Goal: Task Accomplishment & Management: Manage account settings

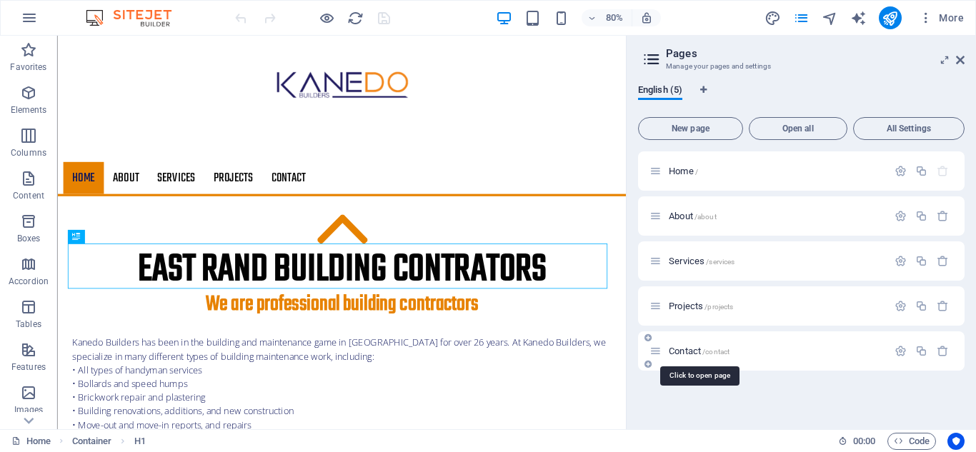
click at [680, 353] on span "Contact /contact" at bounding box center [699, 351] width 61 height 11
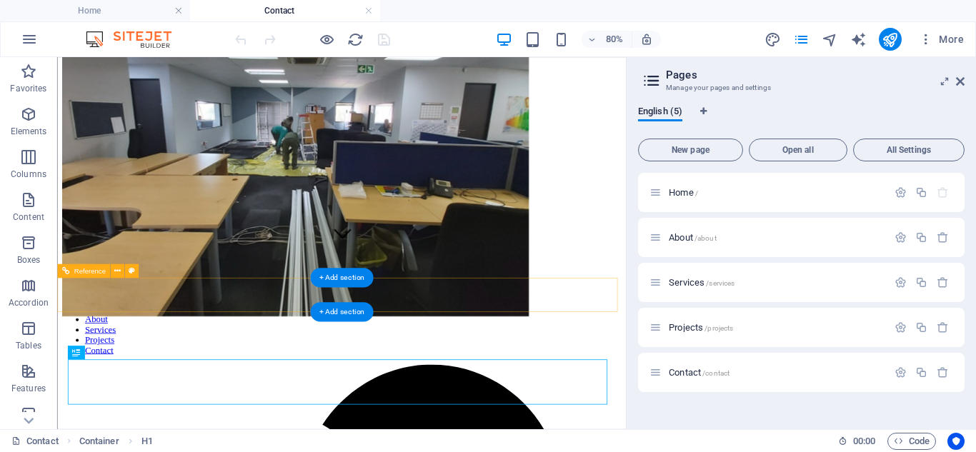
scroll to position [357, 0]
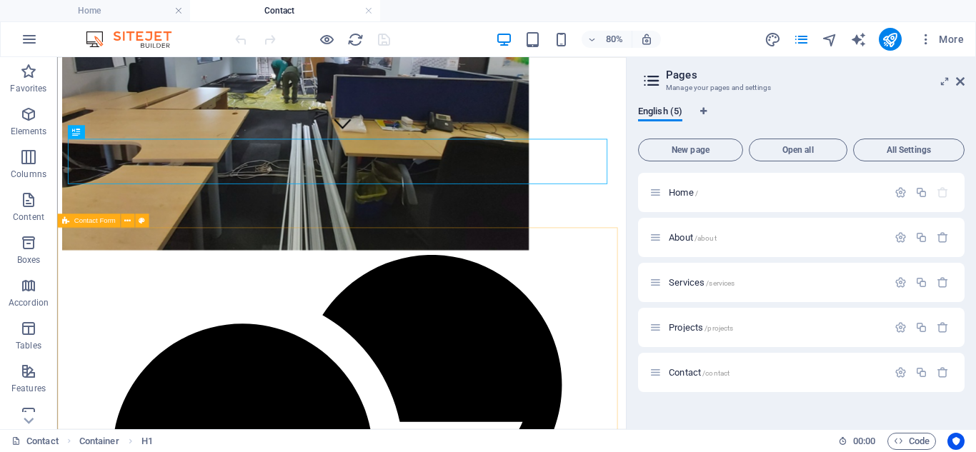
click at [87, 222] on span "Contact Form" at bounding box center [94, 220] width 41 height 7
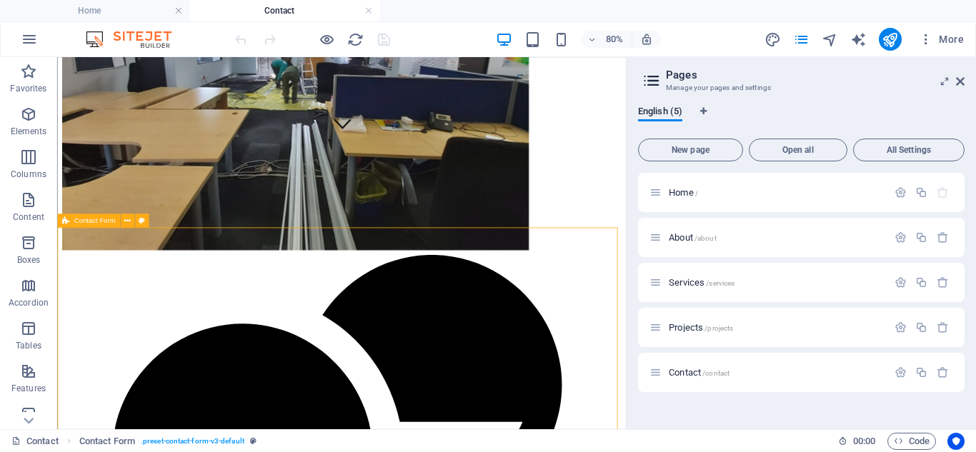
click at [87, 222] on span "Contact Form" at bounding box center [94, 220] width 41 height 7
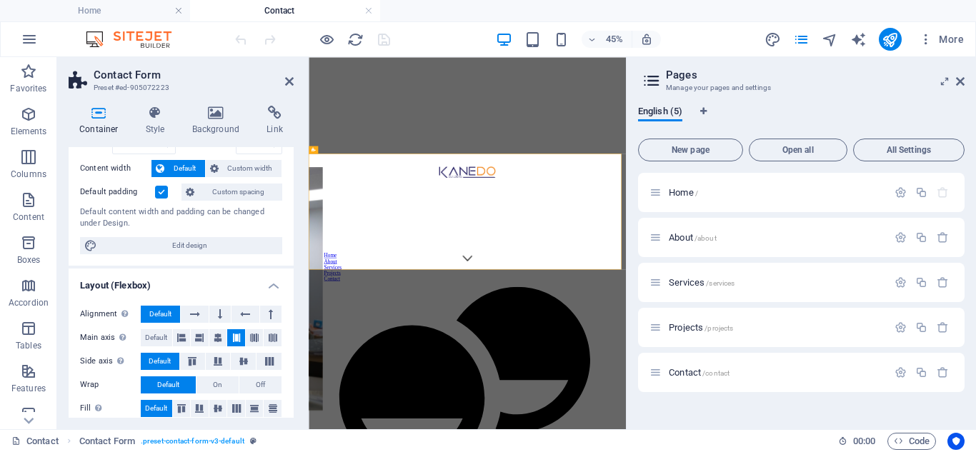
scroll to position [0, 0]
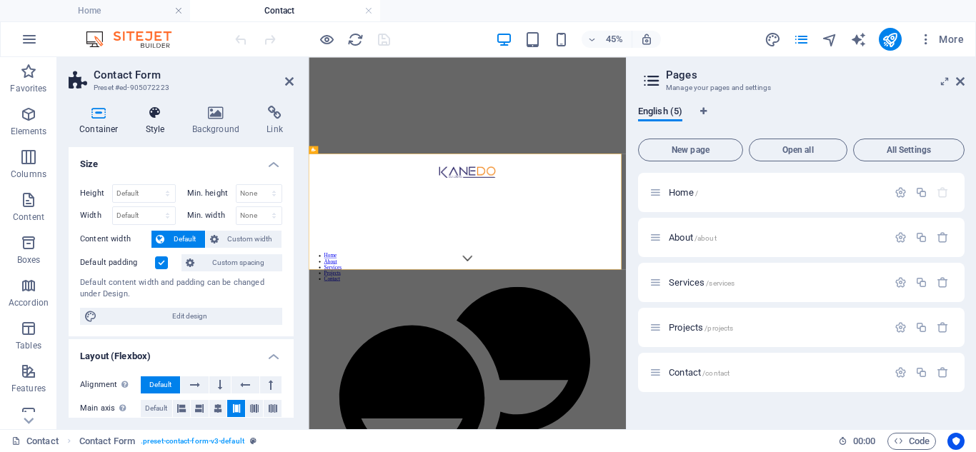
click at [151, 119] on icon at bounding box center [155, 113] width 41 height 14
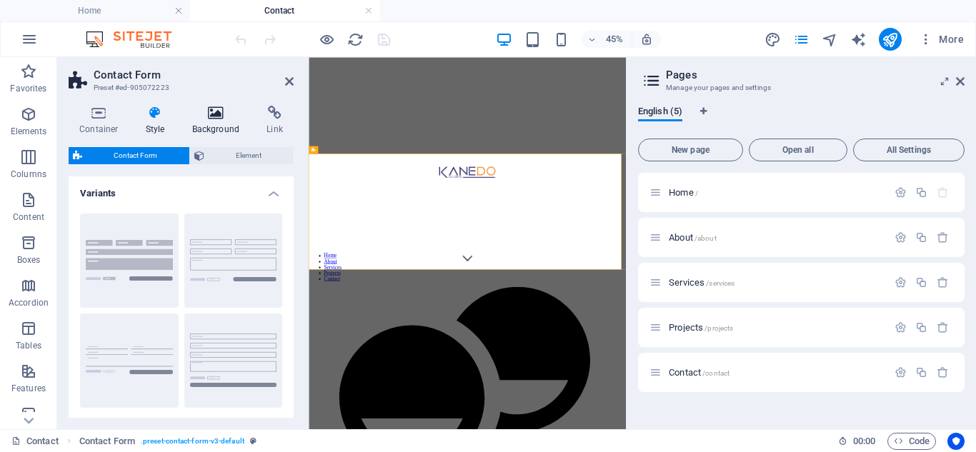
click at [216, 106] on icon at bounding box center [215, 113] width 69 height 14
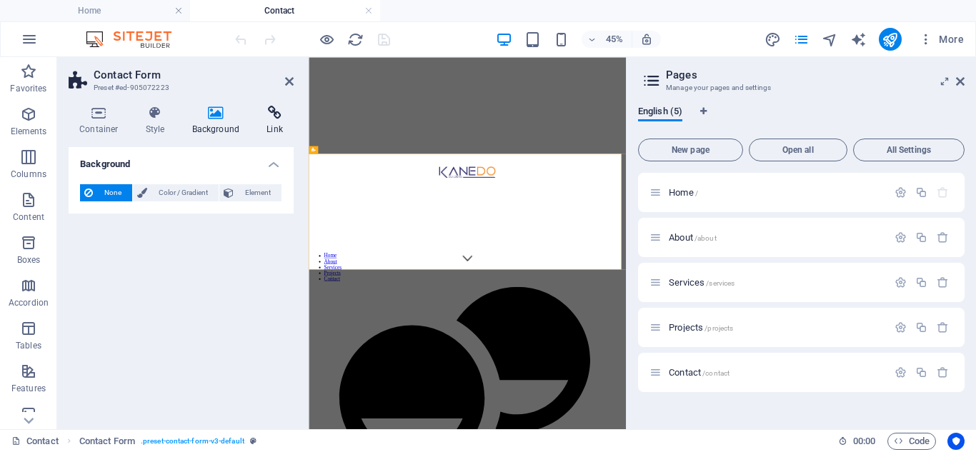
click at [275, 111] on icon at bounding box center [275, 113] width 38 height 14
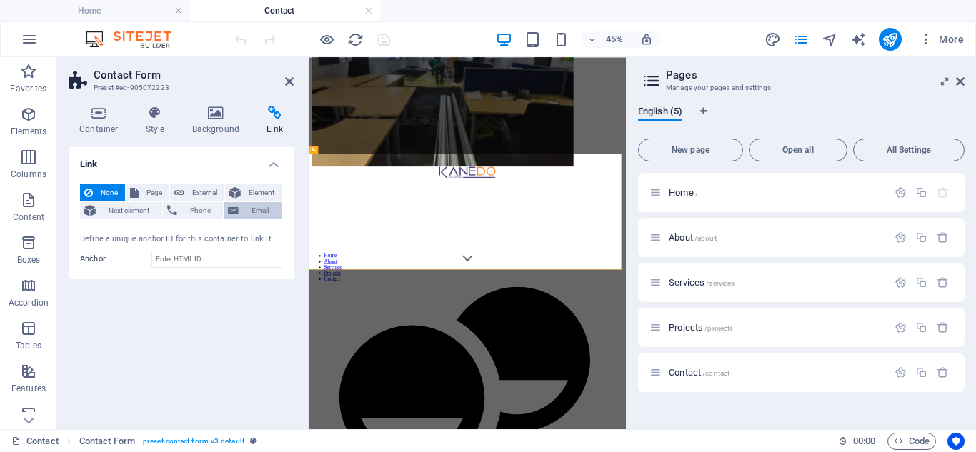
click at [254, 210] on span "Email" at bounding box center [260, 210] width 34 height 17
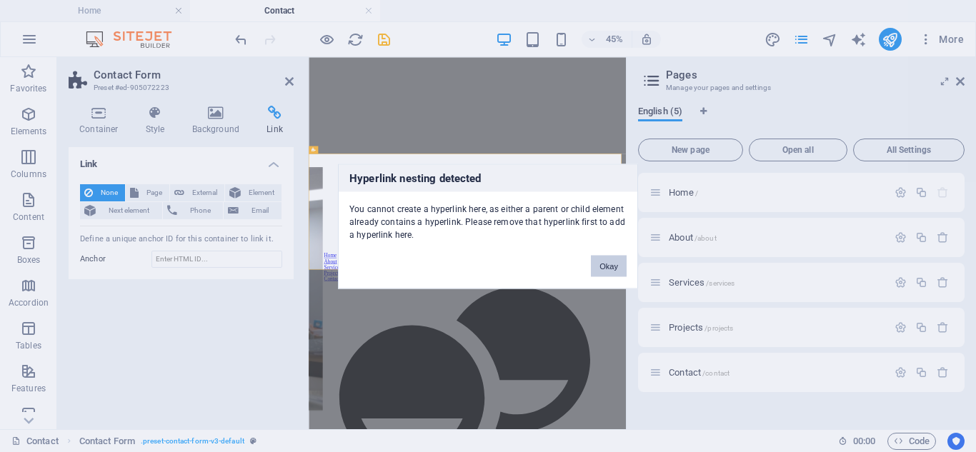
click at [606, 264] on button "Okay" at bounding box center [609, 265] width 36 height 21
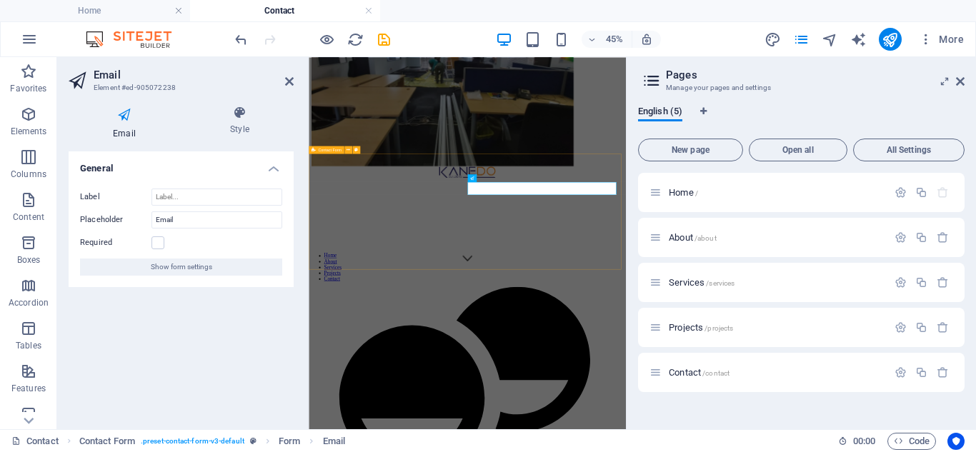
click at [329, 154] on div "Contact Form" at bounding box center [326, 150] width 35 height 8
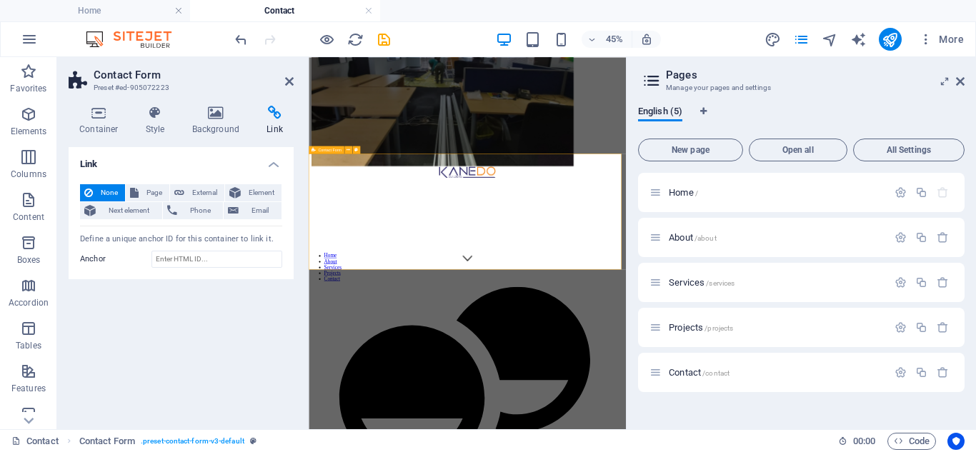
click at [336, 149] on span "Contact Form" at bounding box center [330, 150] width 24 height 4
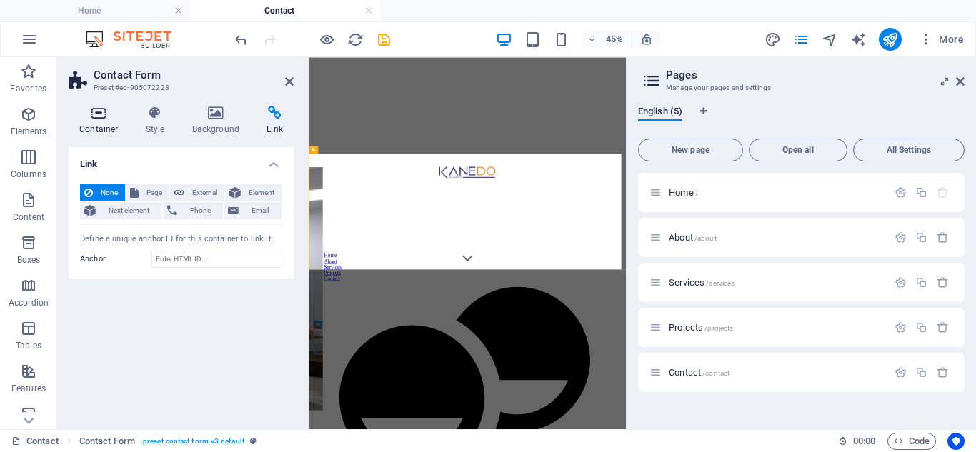
click at [99, 118] on icon at bounding box center [99, 113] width 61 height 14
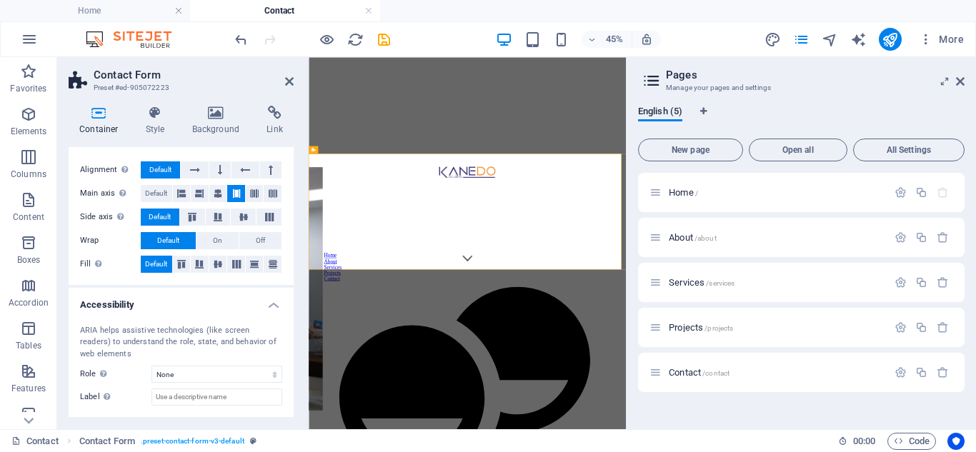
scroll to position [140, 0]
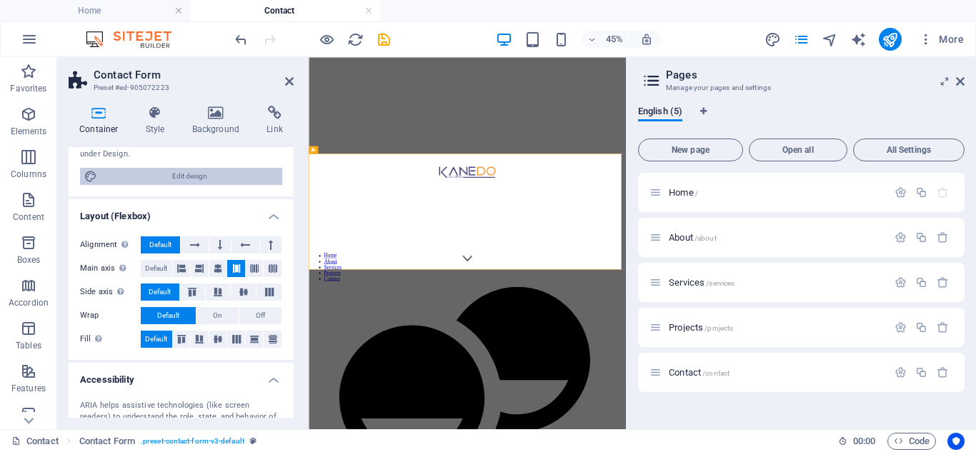
click at [181, 175] on span "Edit design" at bounding box center [189, 176] width 176 height 17
select select "rem"
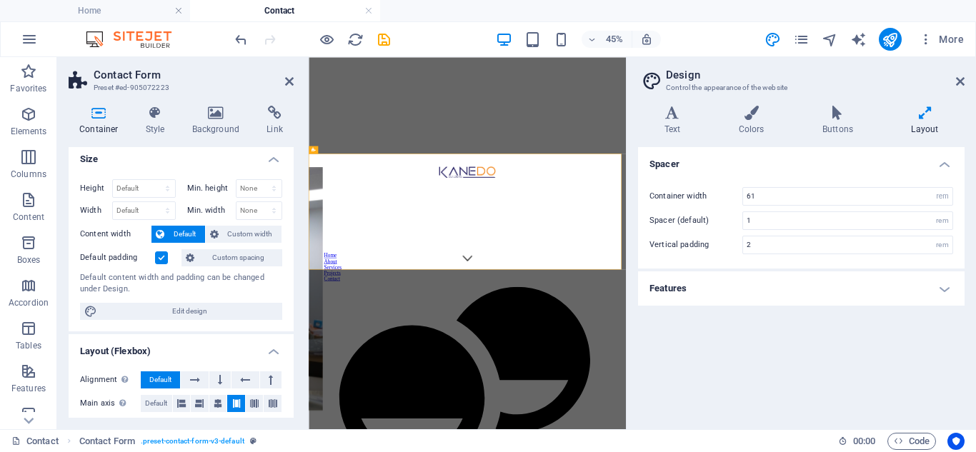
scroll to position [0, 0]
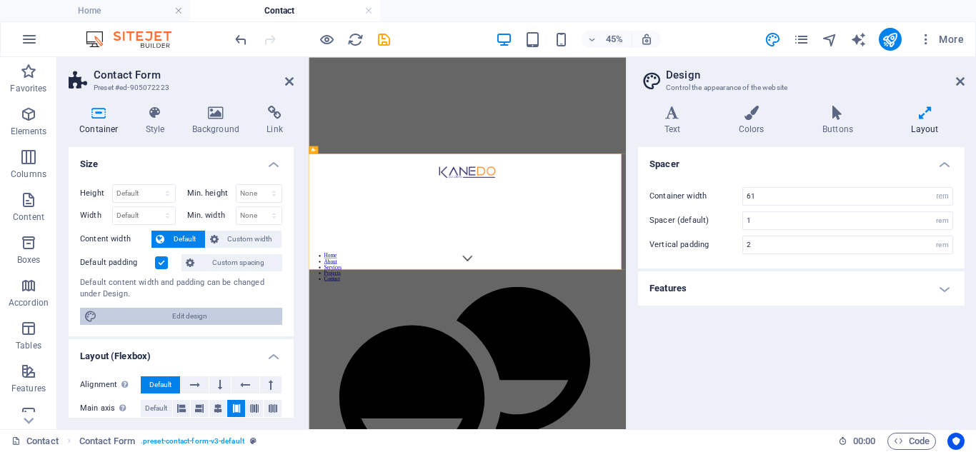
click at [180, 311] on span "Edit design" at bounding box center [189, 316] width 176 height 17
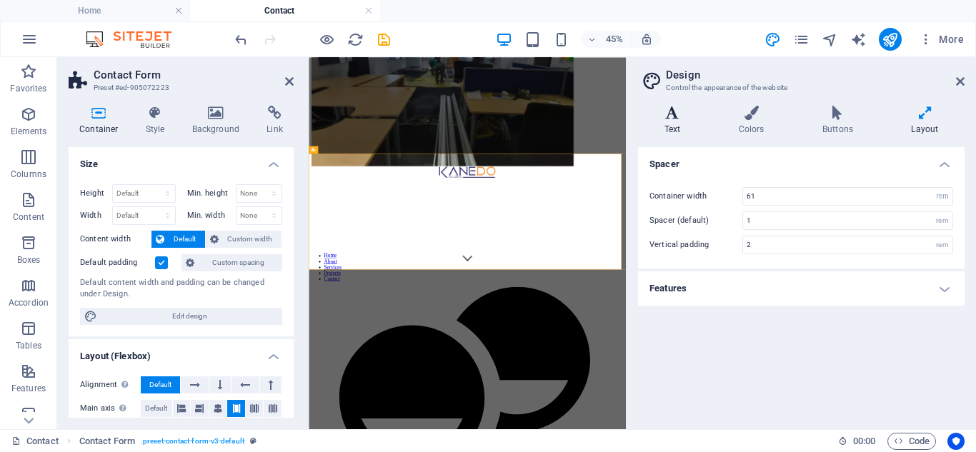
click at [672, 119] on icon at bounding box center [672, 113] width 69 height 14
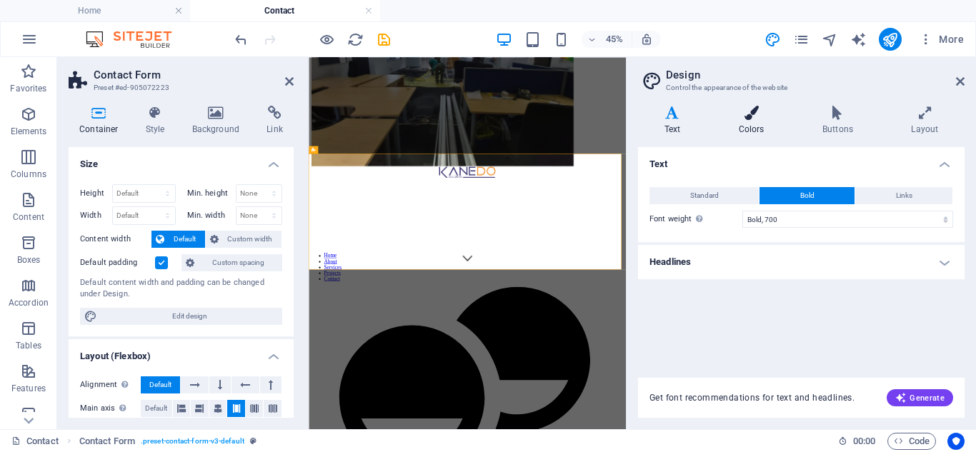
click at [753, 117] on icon at bounding box center [751, 113] width 78 height 14
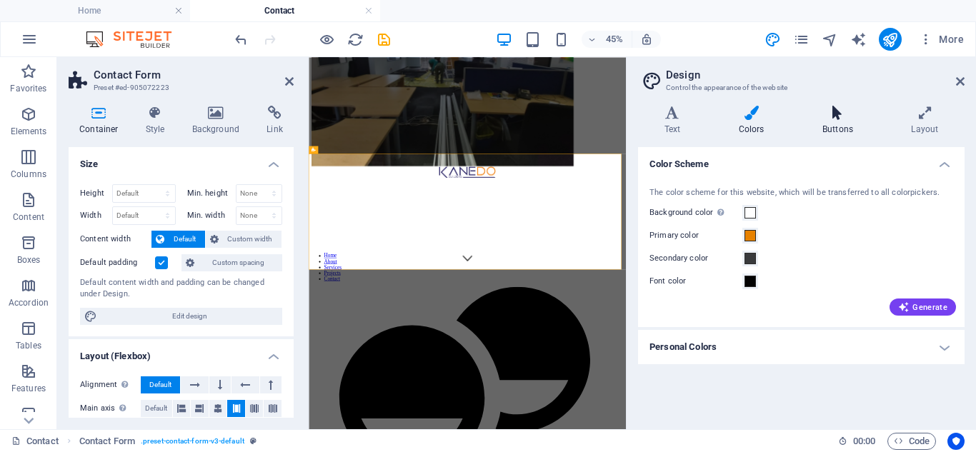
click at [831, 118] on icon at bounding box center [837, 113] width 83 height 14
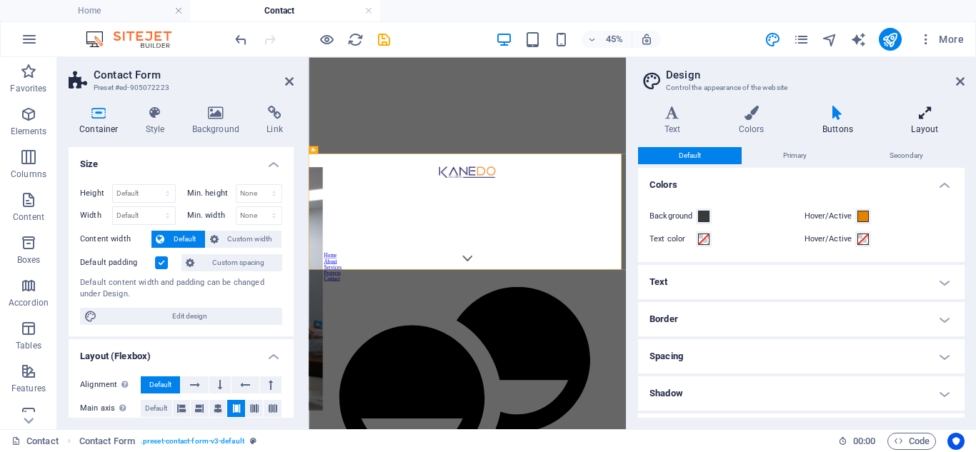
click at [924, 117] on icon at bounding box center [924, 113] width 79 height 14
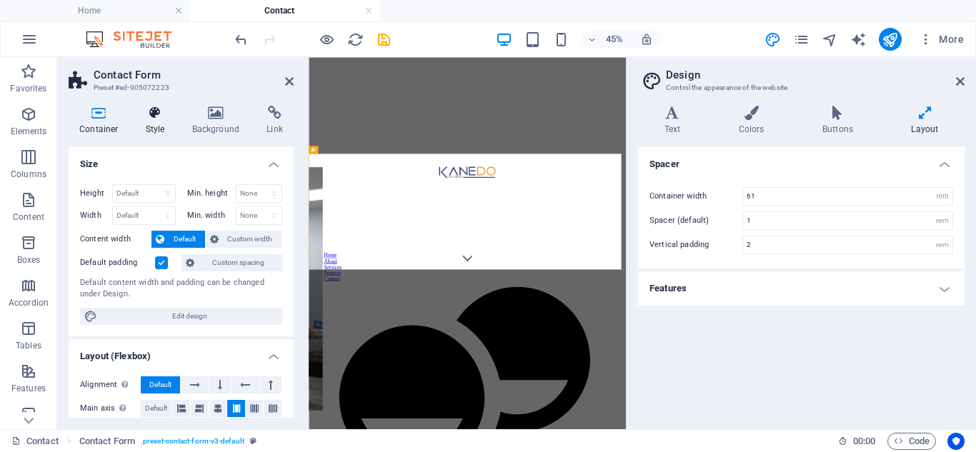
click at [151, 119] on icon at bounding box center [155, 113] width 41 height 14
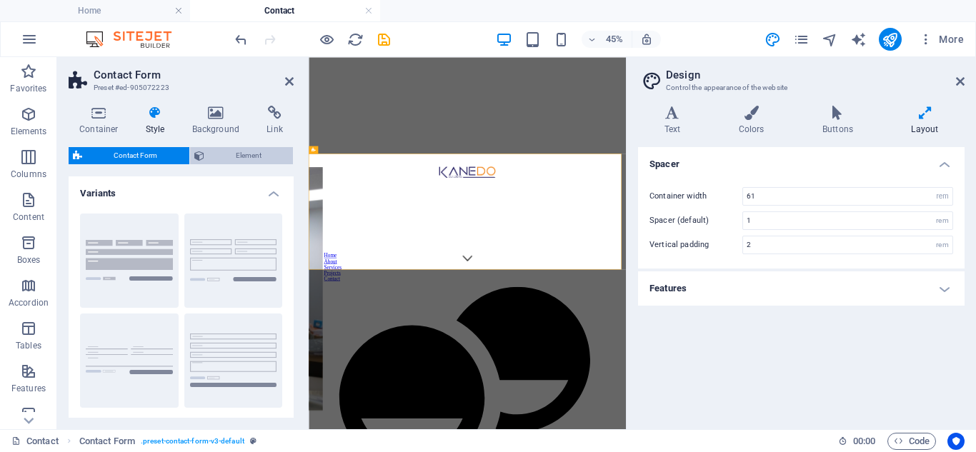
click at [259, 157] on span "Element" at bounding box center [249, 155] width 81 height 17
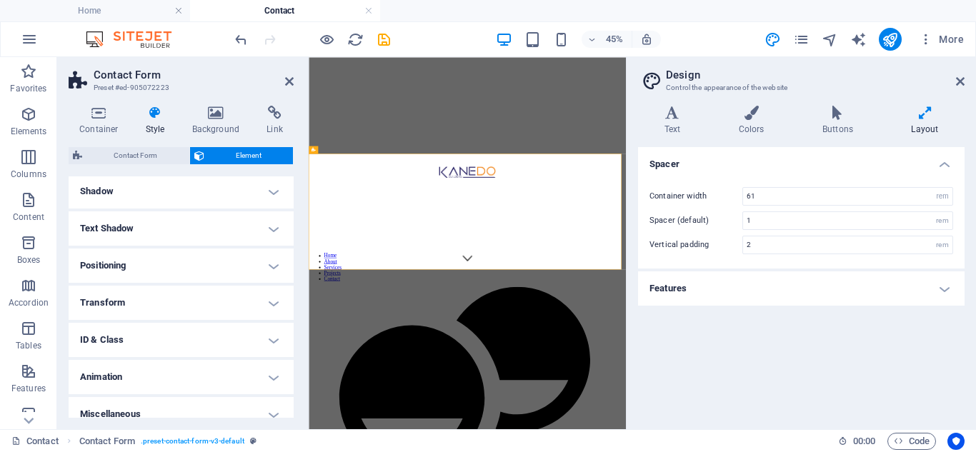
scroll to position [209, 0]
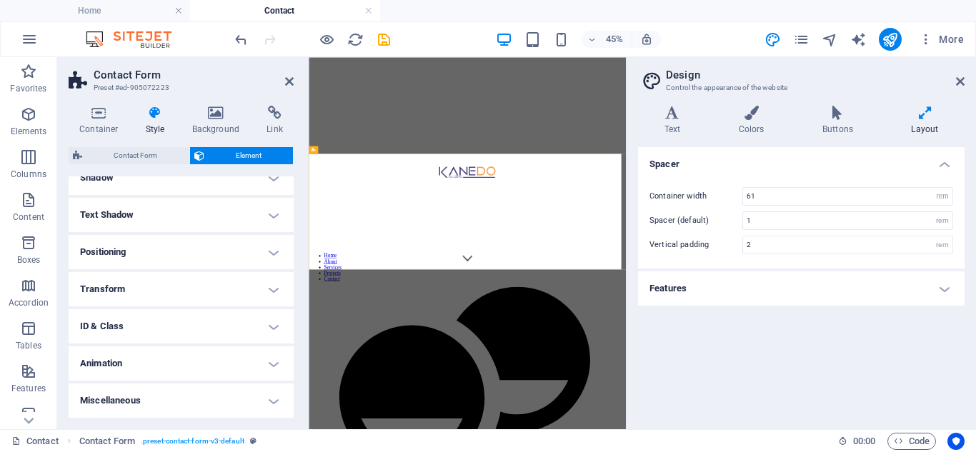
click at [168, 399] on h4 "Miscellaneous" at bounding box center [181, 401] width 225 height 34
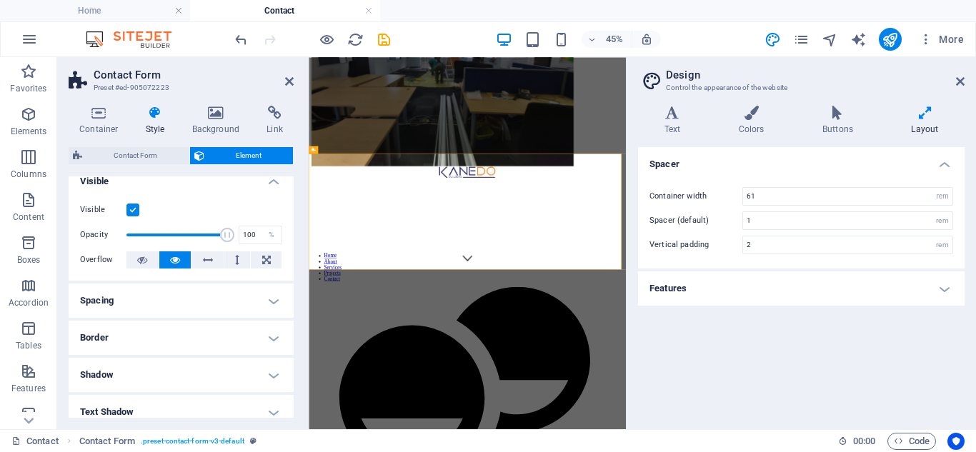
scroll to position [0, 0]
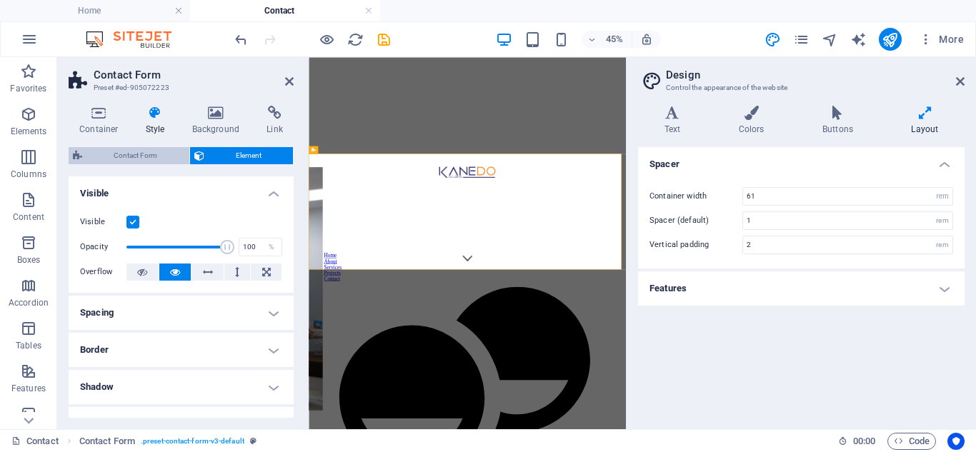
click at [147, 156] on span "Contact Form" at bounding box center [135, 155] width 99 height 17
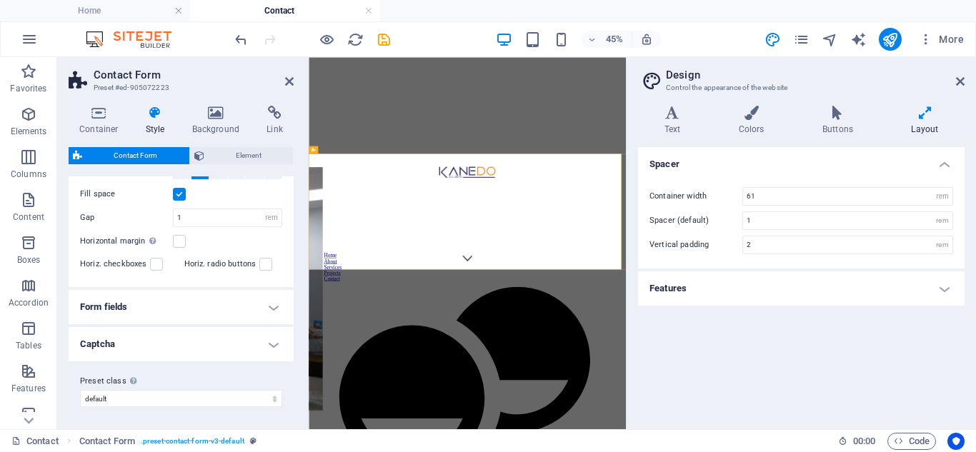
scroll to position [301, 0]
click at [269, 301] on h4 "Form fields" at bounding box center [181, 306] width 225 height 34
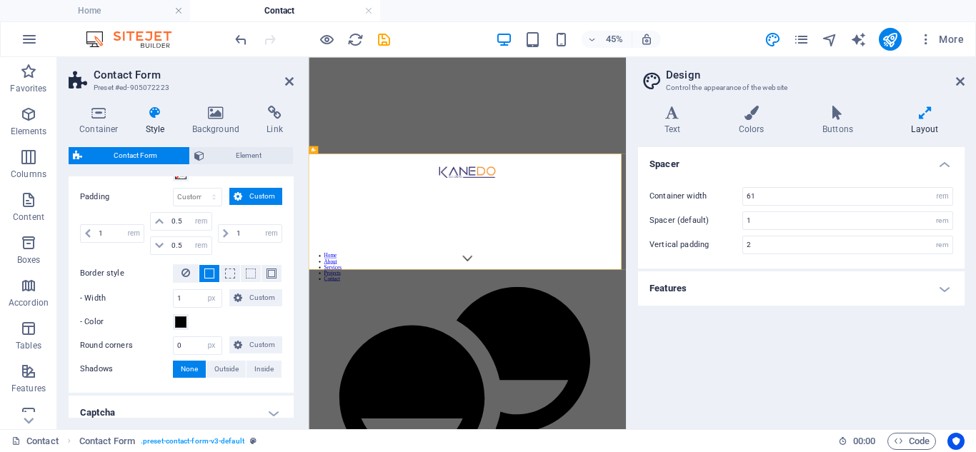
scroll to position [656, 0]
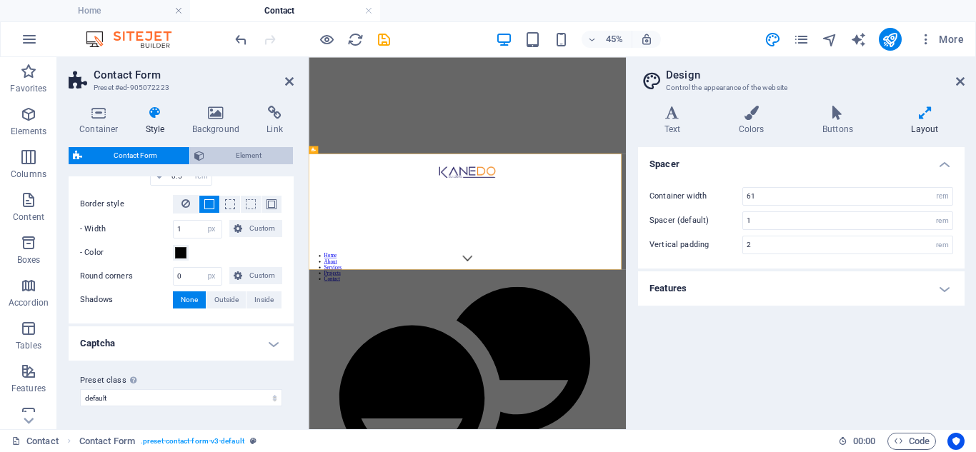
click at [244, 158] on span "Element" at bounding box center [249, 155] width 81 height 17
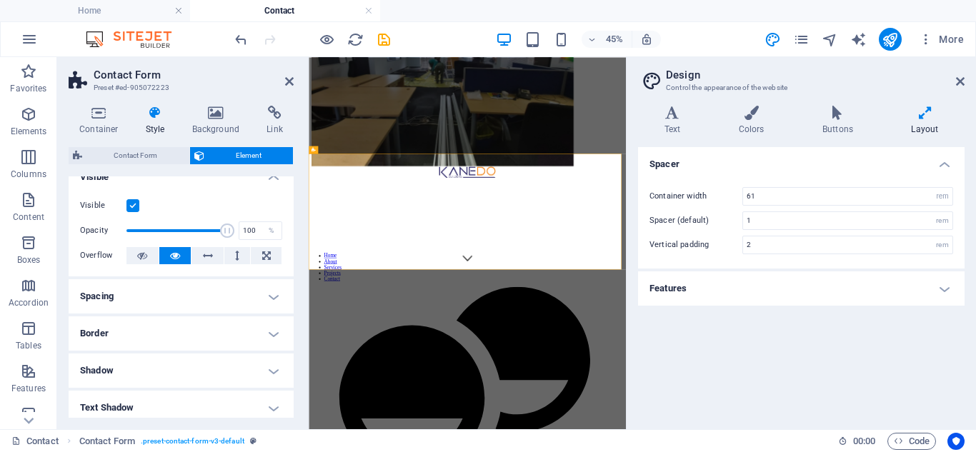
scroll to position [0, 0]
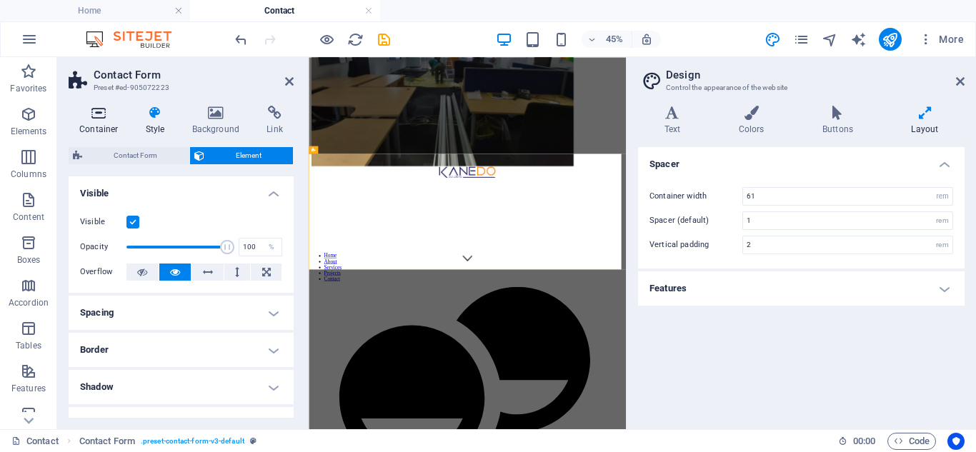
click at [94, 113] on icon at bounding box center [99, 113] width 61 height 14
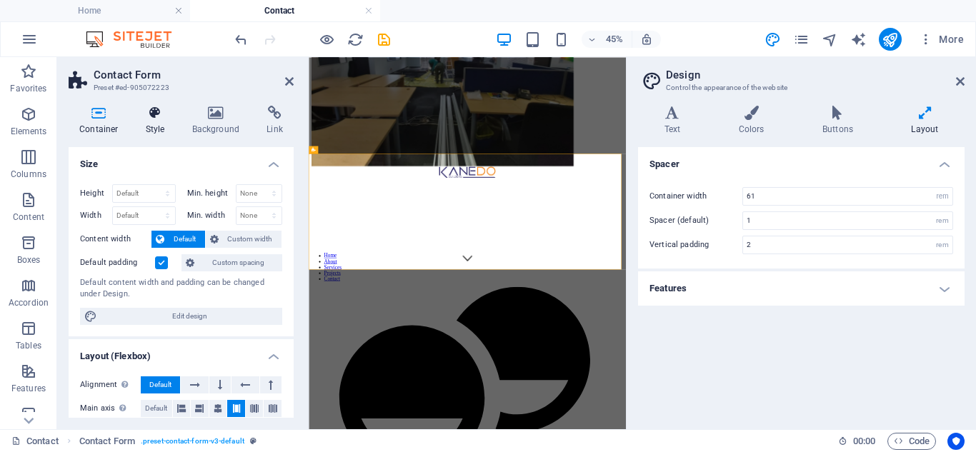
click at [159, 116] on icon at bounding box center [155, 113] width 41 height 14
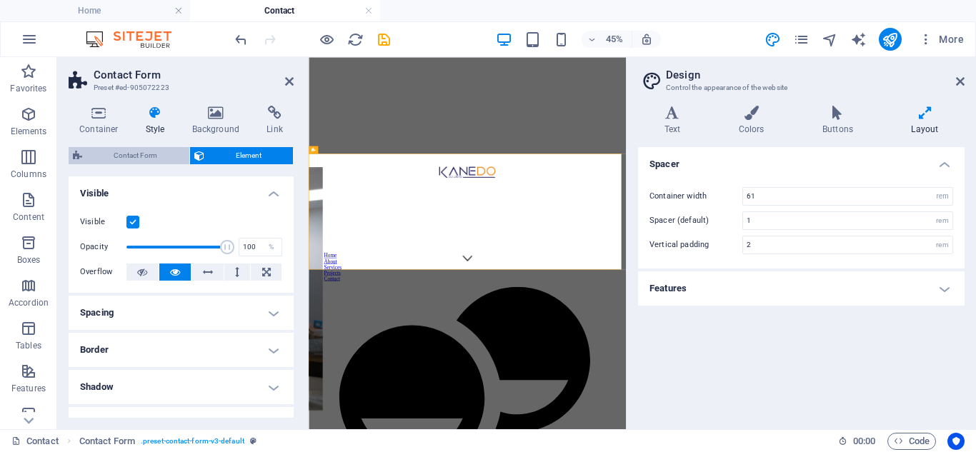
click at [157, 156] on span "Contact Form" at bounding box center [135, 155] width 99 height 17
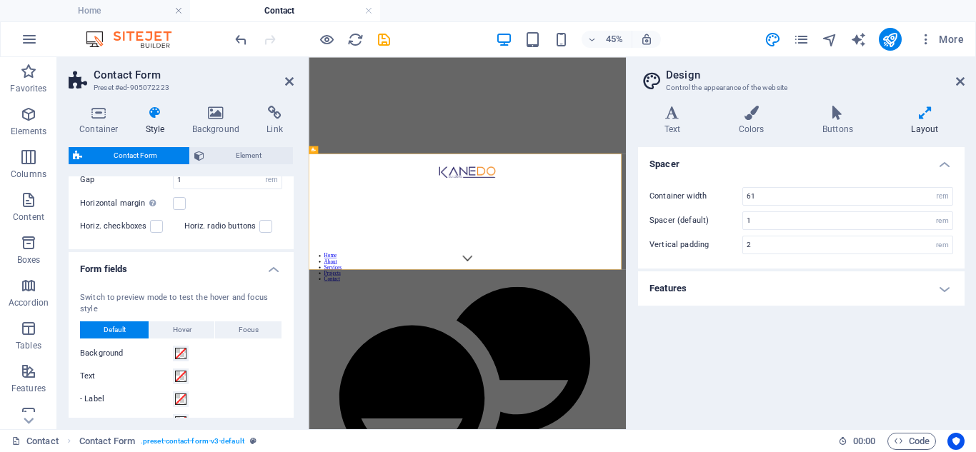
scroll to position [429, 0]
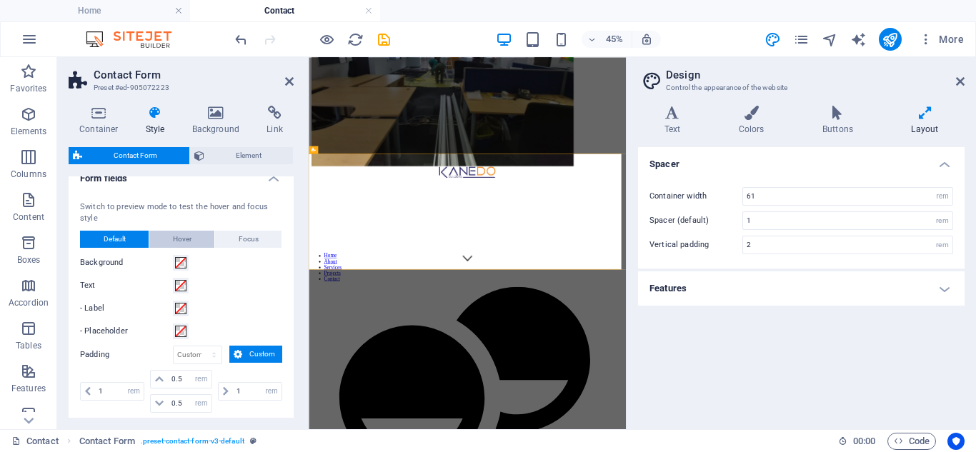
click at [181, 243] on span "Hover" at bounding box center [182, 239] width 19 height 17
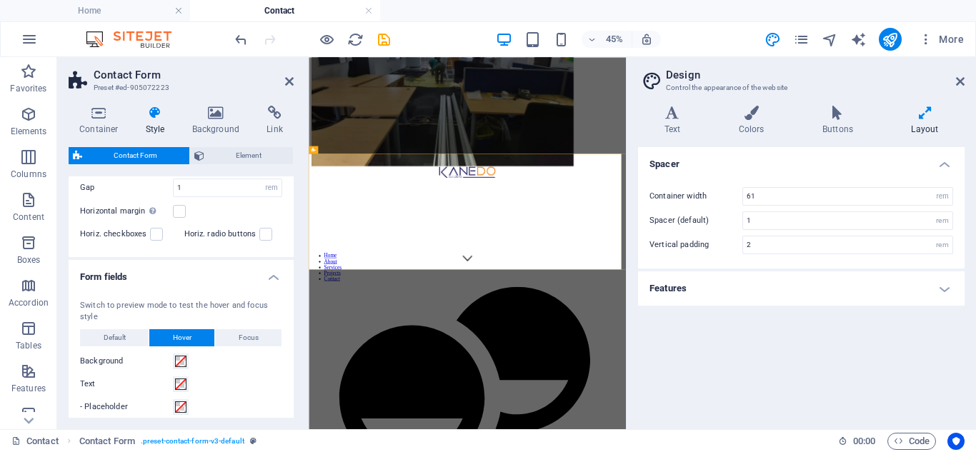
scroll to position [347, 0]
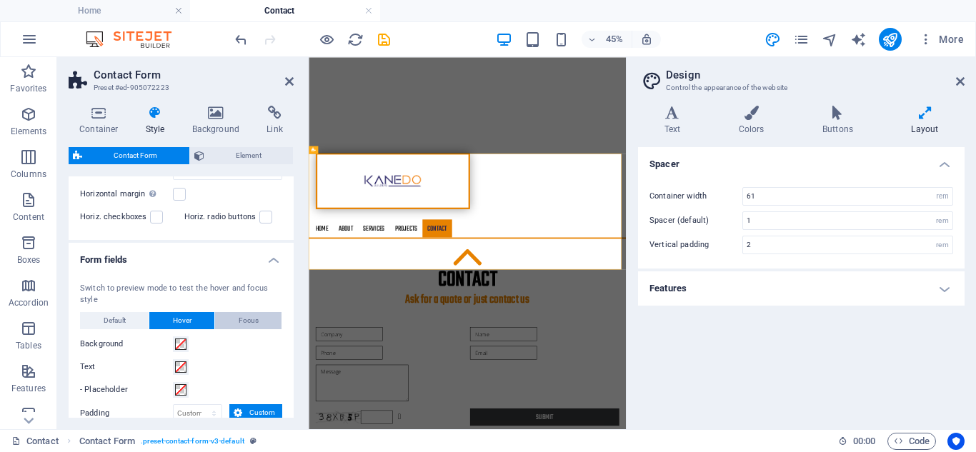
click at [239, 316] on span "Focus" at bounding box center [249, 320] width 20 height 17
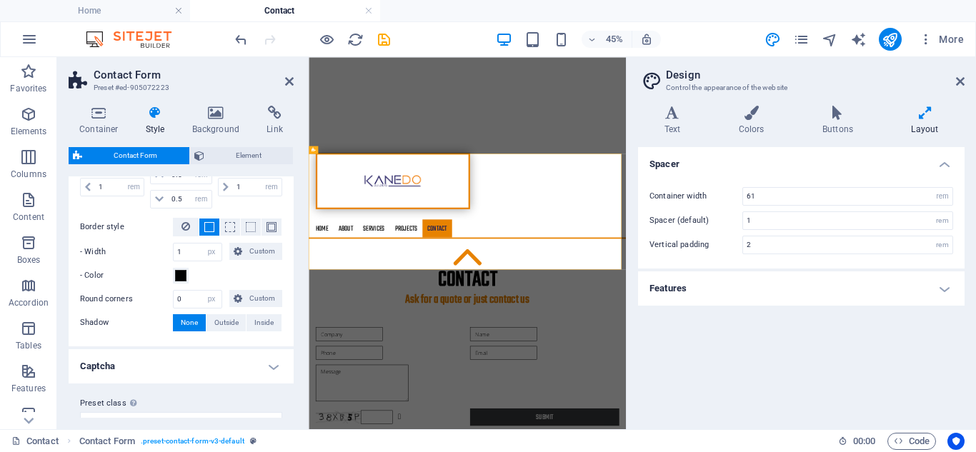
scroll to position [633, 0]
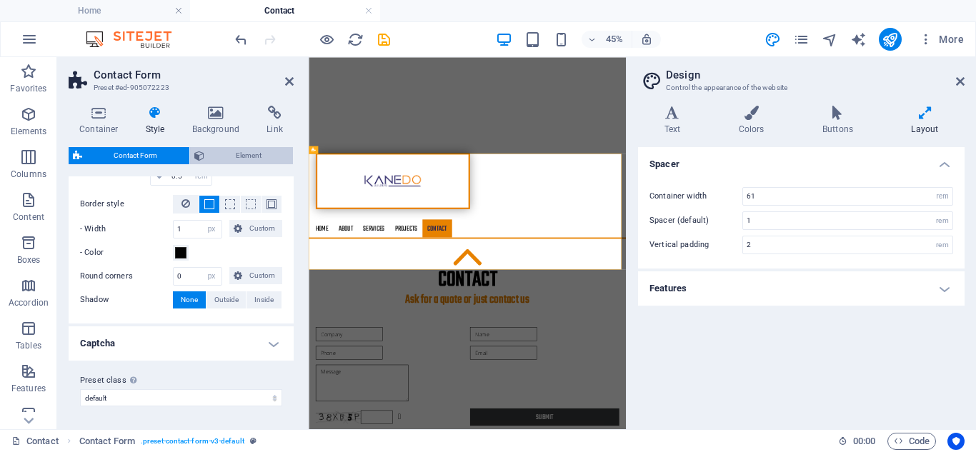
click at [199, 156] on icon at bounding box center [199, 155] width 10 height 17
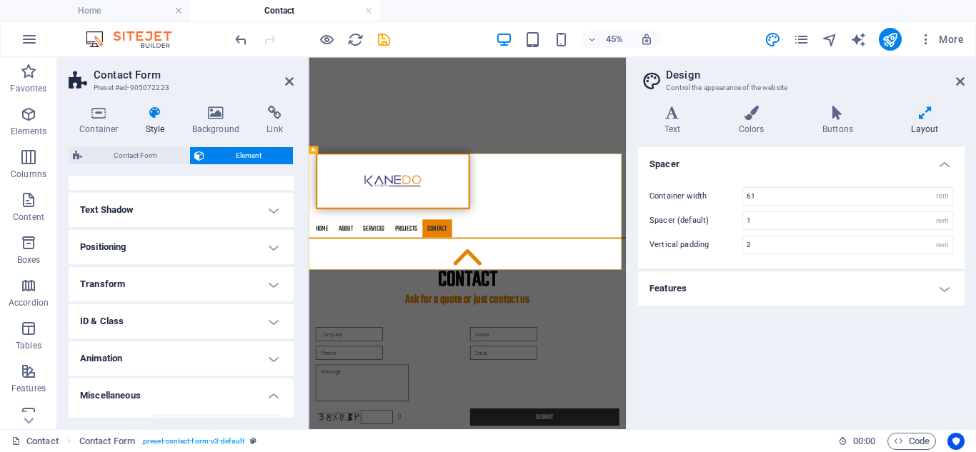
scroll to position [298, 0]
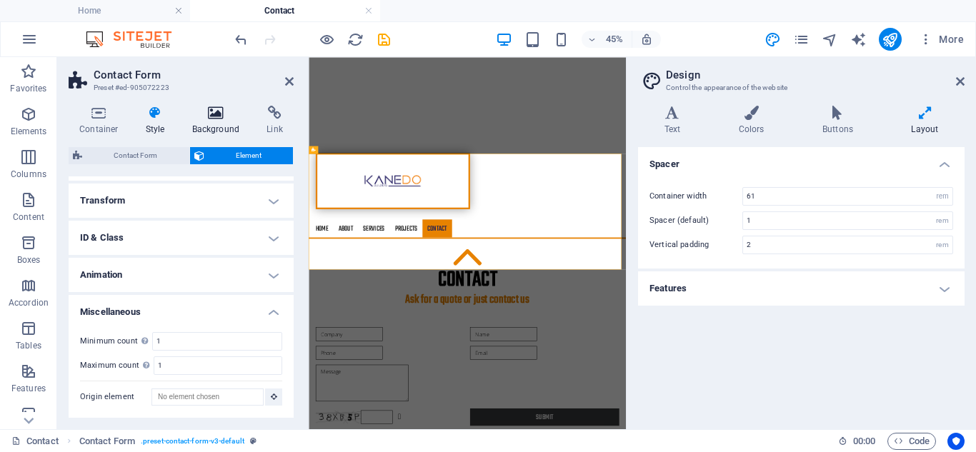
click at [214, 111] on icon at bounding box center [215, 113] width 69 height 14
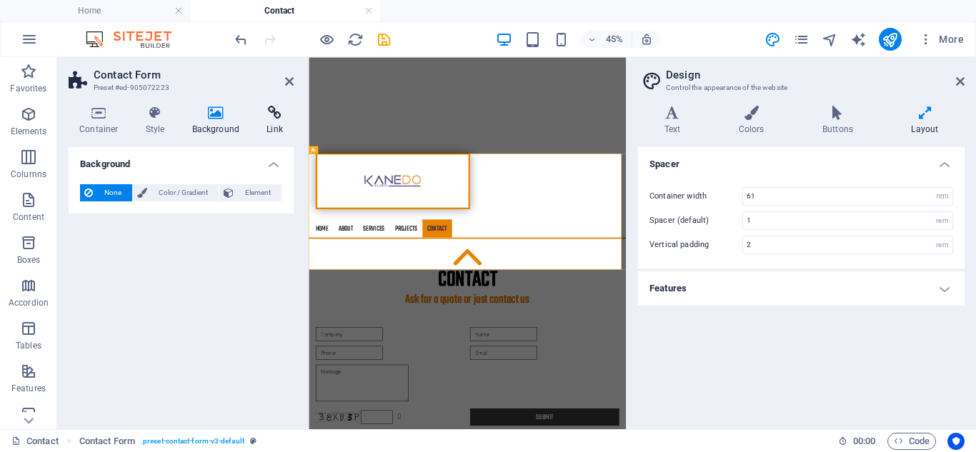
click at [279, 118] on icon at bounding box center [275, 113] width 38 height 14
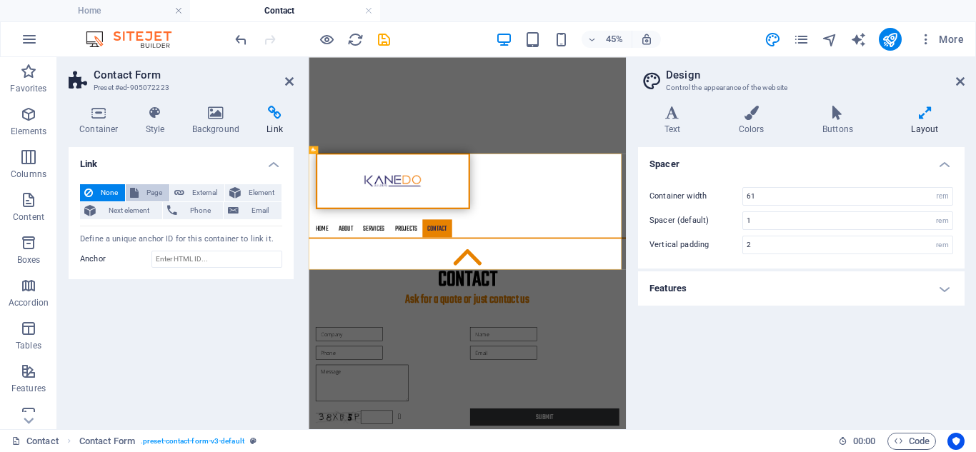
click at [143, 193] on span "Page" at bounding box center [154, 192] width 22 height 17
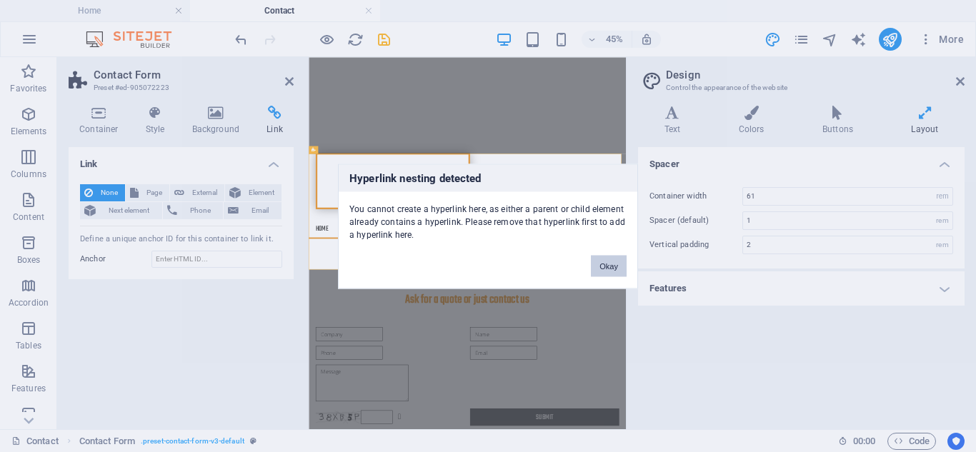
click at [603, 259] on button "Okay" at bounding box center [609, 265] width 36 height 21
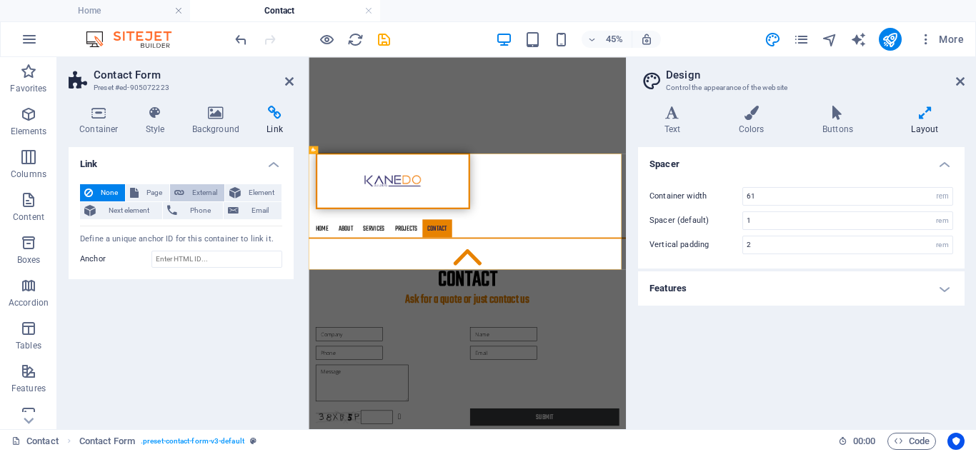
click at [201, 192] on span "External" at bounding box center [204, 192] width 31 height 17
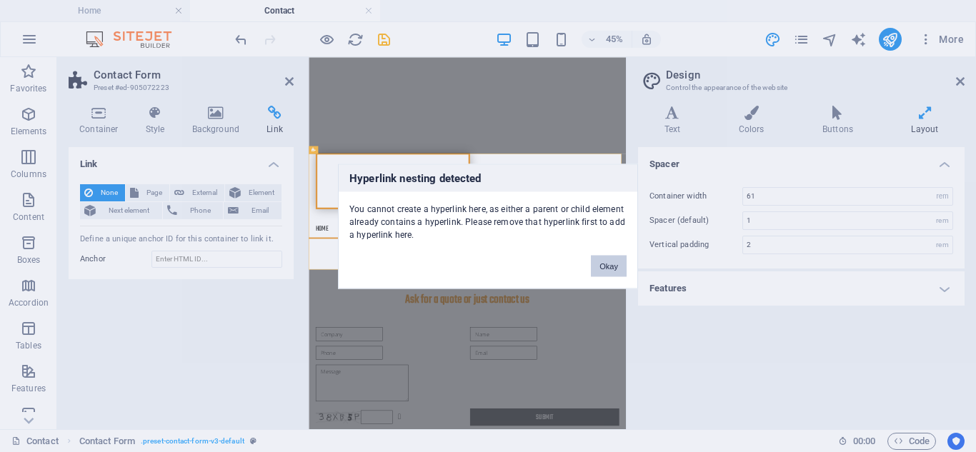
click at [614, 262] on button "Okay" at bounding box center [609, 265] width 36 height 21
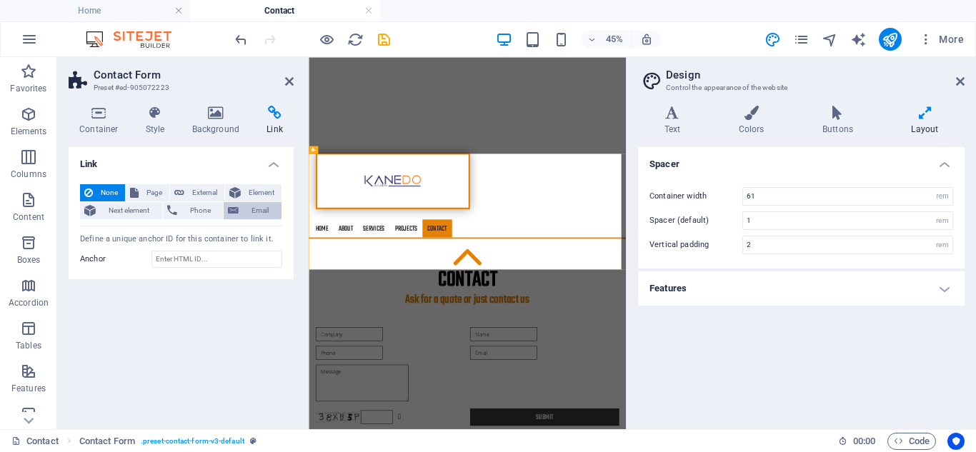
click at [256, 206] on span "Email" at bounding box center [260, 210] width 34 height 17
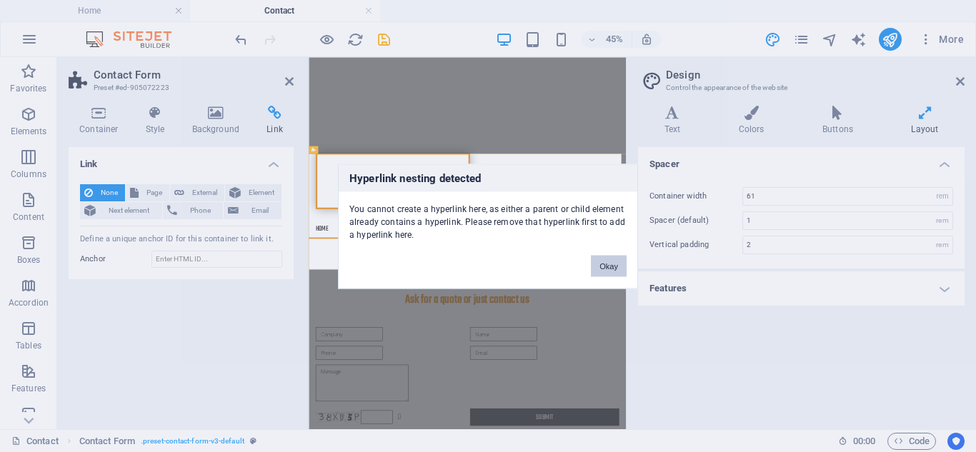
click at [612, 267] on button "Okay" at bounding box center [609, 265] width 36 height 21
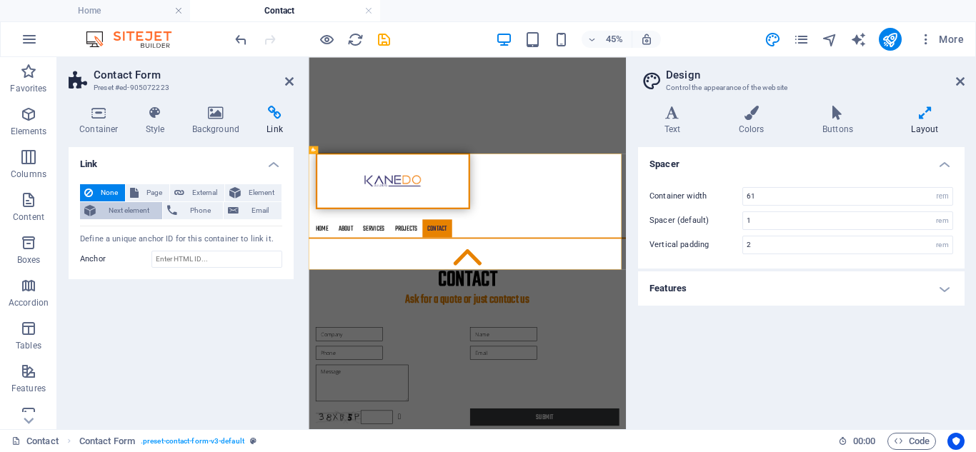
click at [139, 212] on span "Next element" at bounding box center [129, 210] width 58 height 17
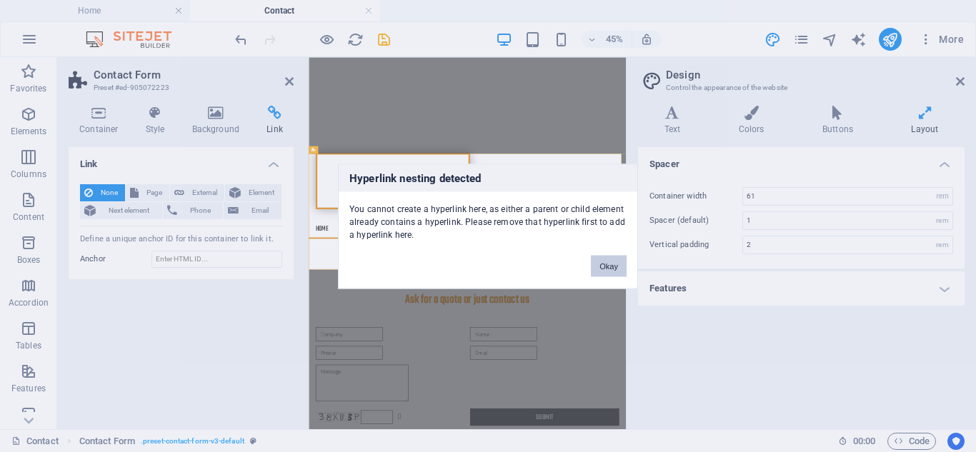
click at [600, 266] on button "Okay" at bounding box center [609, 265] width 36 height 21
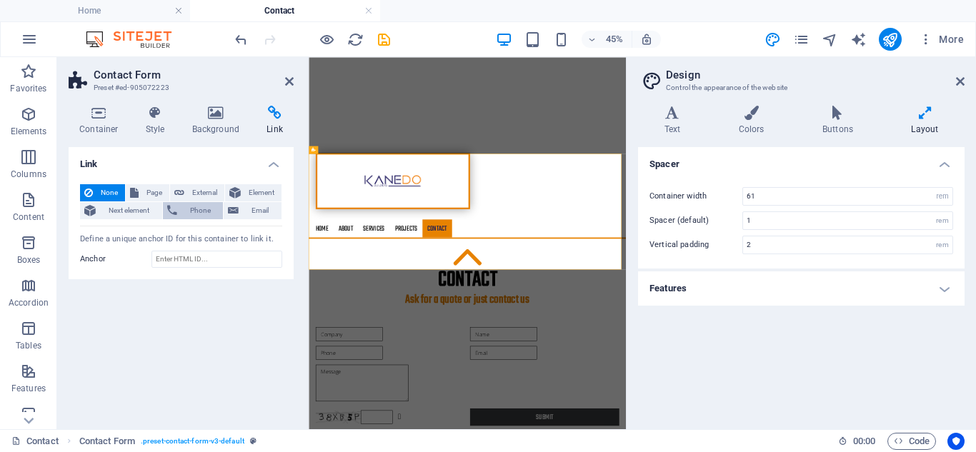
click at [191, 209] on span "Phone" at bounding box center [200, 210] width 38 height 17
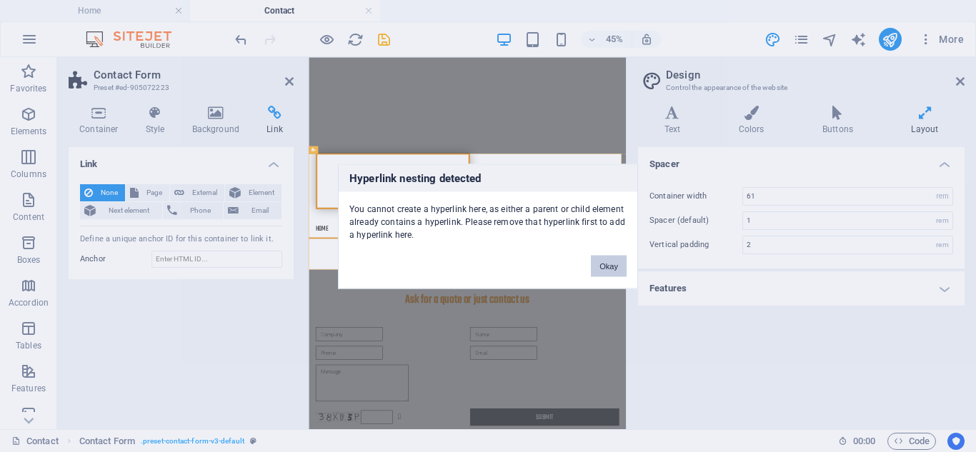
click at [605, 271] on button "Okay" at bounding box center [609, 265] width 36 height 21
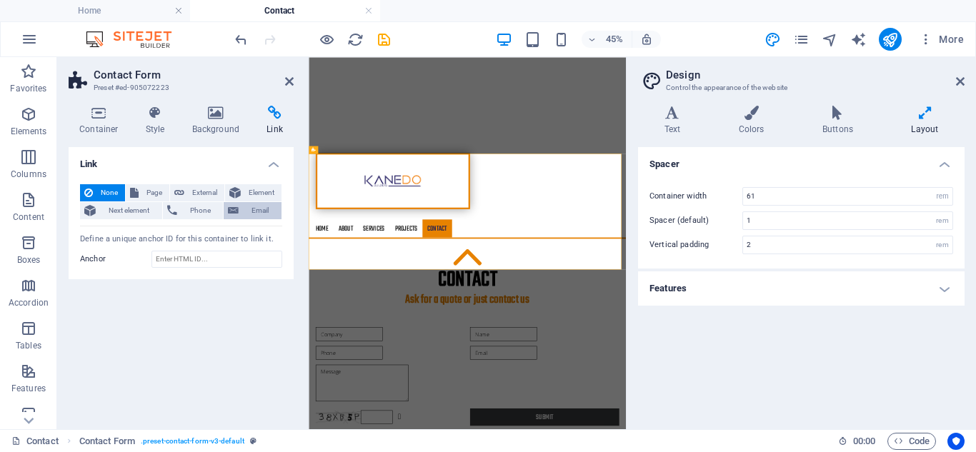
click at [265, 210] on span "Email" at bounding box center [260, 210] width 34 height 17
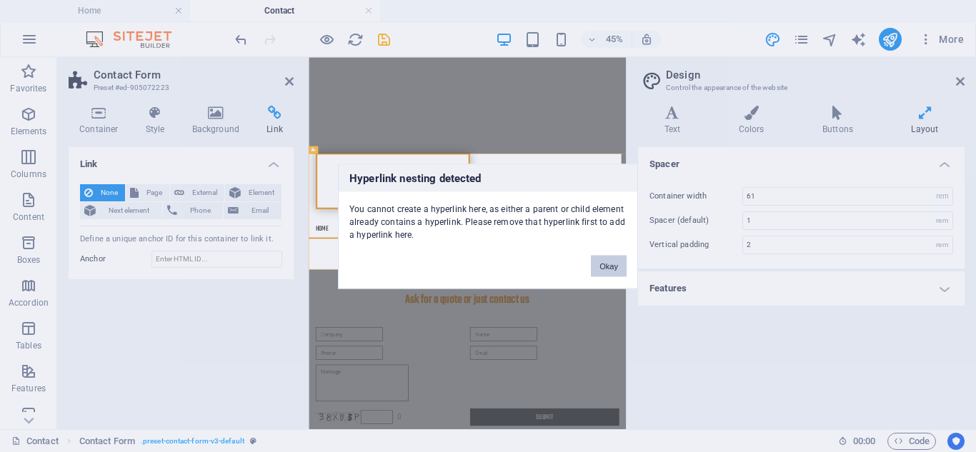
click at [603, 264] on button "Okay" at bounding box center [609, 265] width 36 height 21
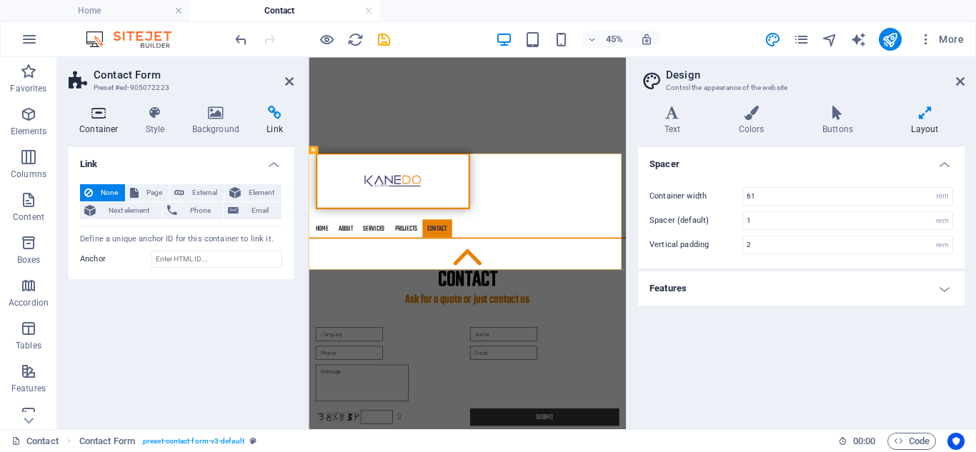
click at [93, 109] on icon at bounding box center [99, 113] width 61 height 14
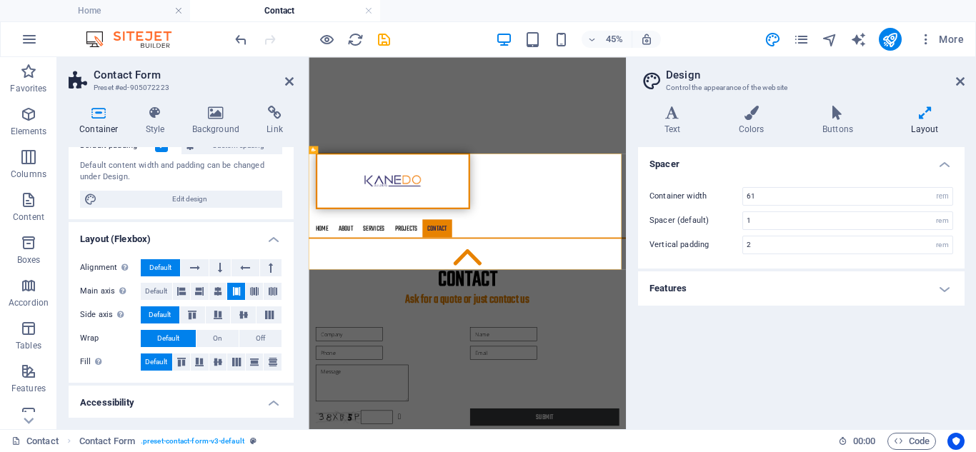
scroll to position [143, 0]
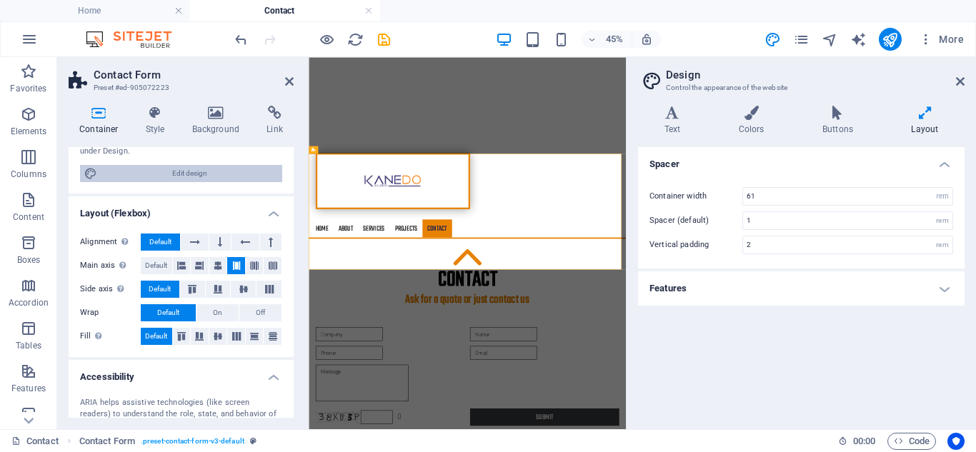
click at [186, 169] on span "Edit design" at bounding box center [189, 173] width 176 height 17
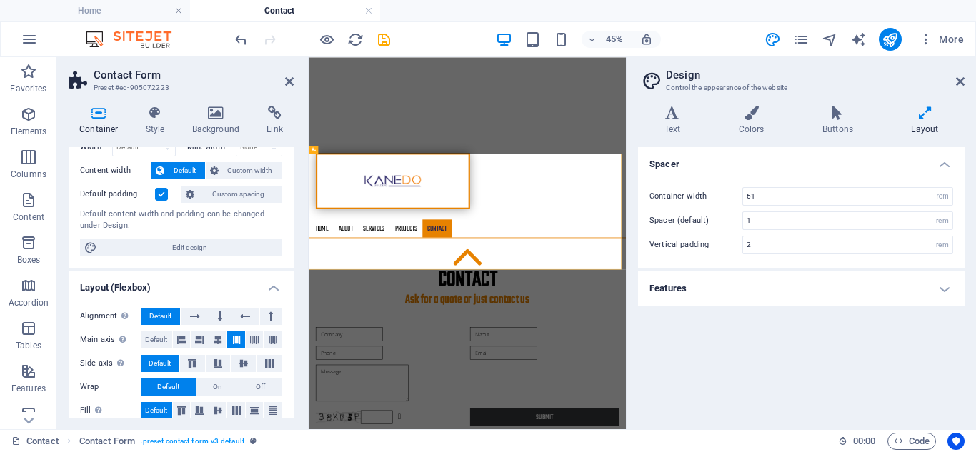
scroll to position [0, 0]
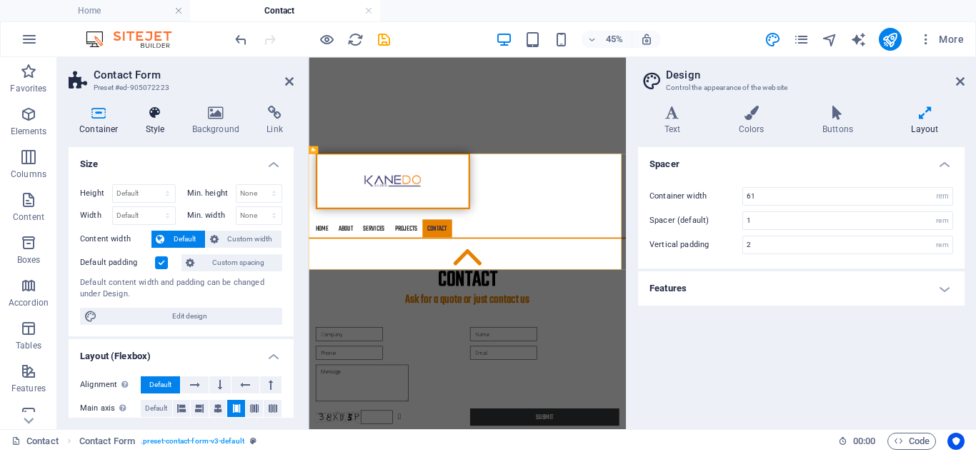
click at [148, 119] on icon at bounding box center [155, 113] width 41 height 14
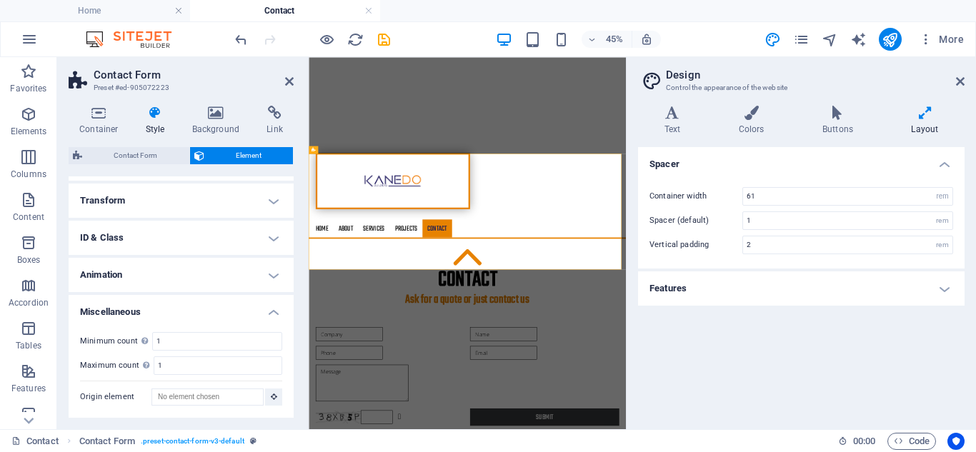
click at [203, 198] on h4 "Transform" at bounding box center [181, 201] width 225 height 34
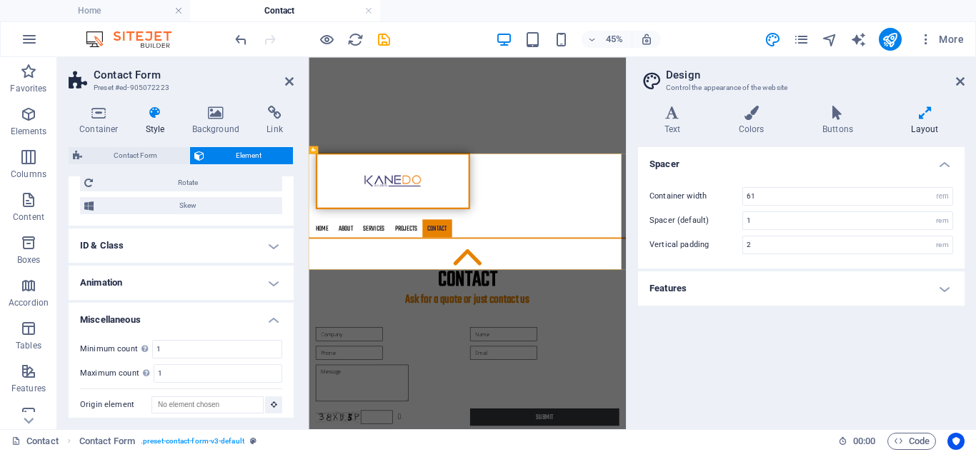
scroll to position [398, 0]
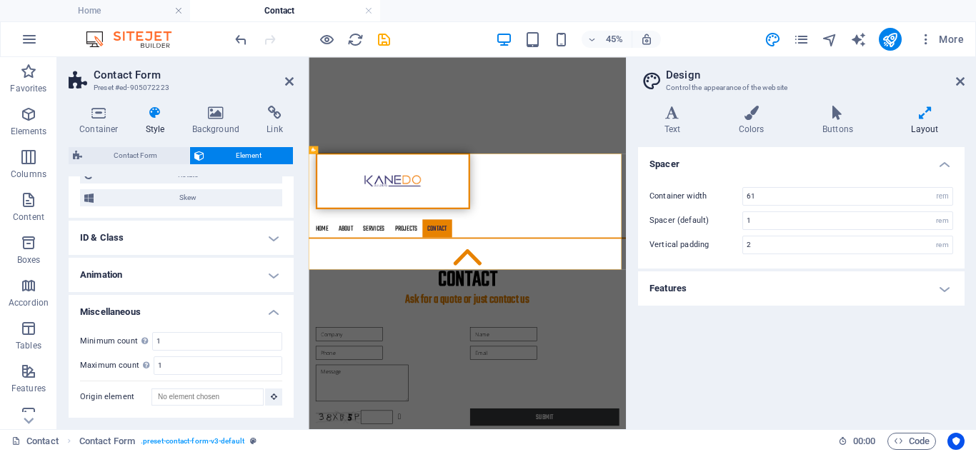
click at [171, 231] on h4 "ID & Class" at bounding box center [181, 238] width 225 height 34
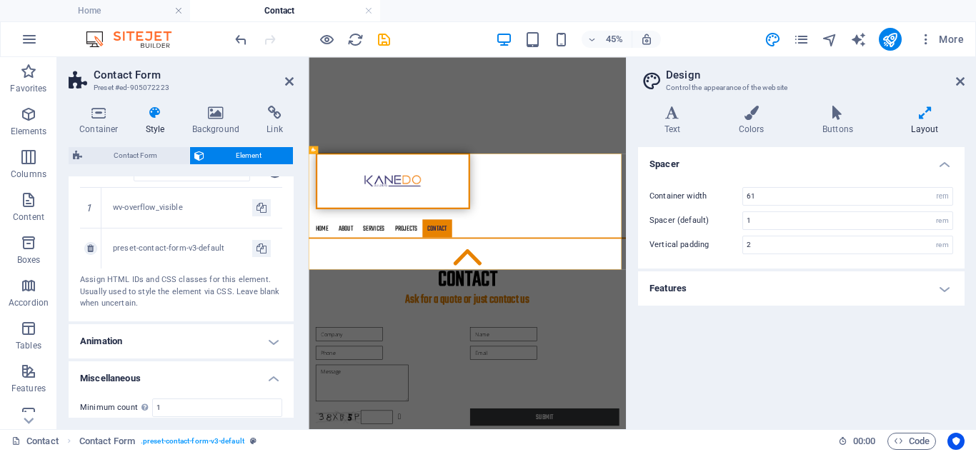
scroll to position [607, 0]
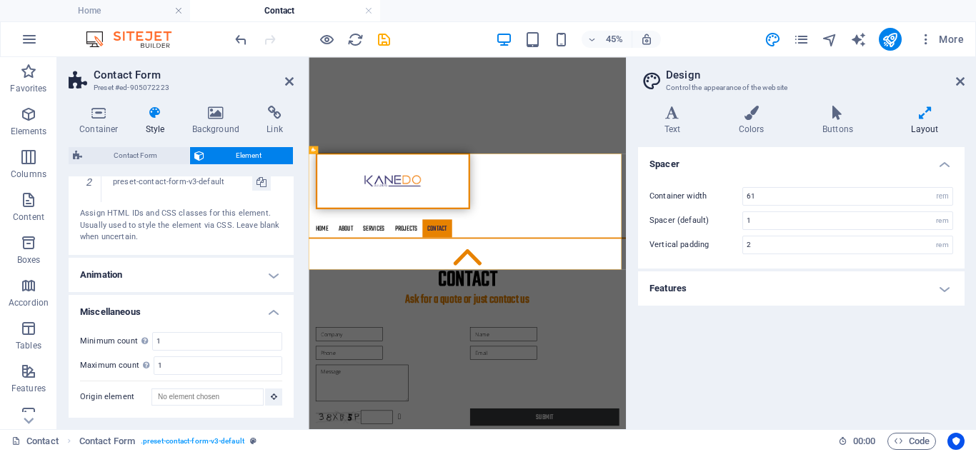
click at [274, 269] on h4 "Animation" at bounding box center [181, 275] width 225 height 34
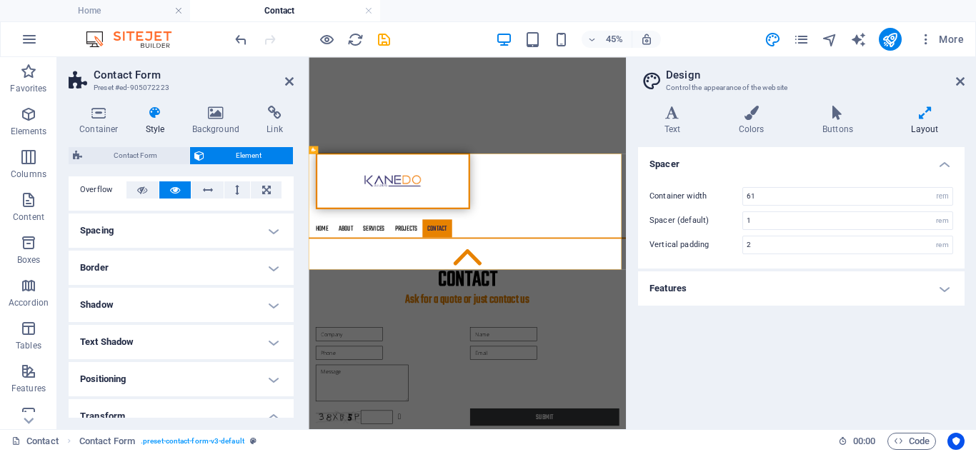
scroll to position [0, 0]
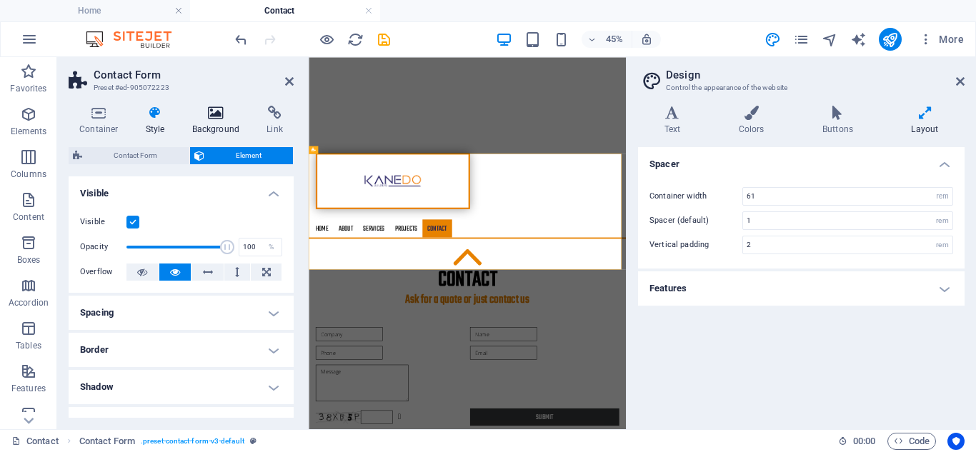
click at [213, 116] on icon at bounding box center [215, 113] width 69 height 14
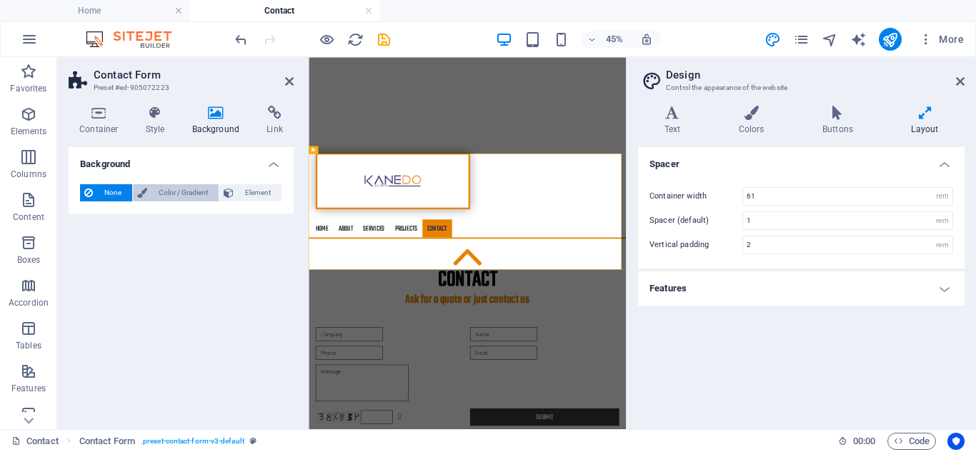
click at [178, 195] on span "Color / Gradient" at bounding box center [182, 192] width 63 height 17
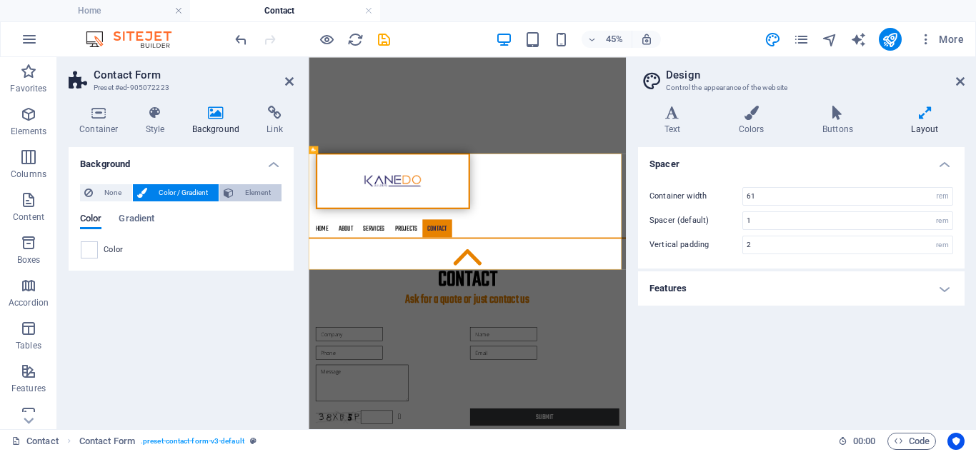
click at [273, 189] on span "Element" at bounding box center [257, 192] width 39 height 17
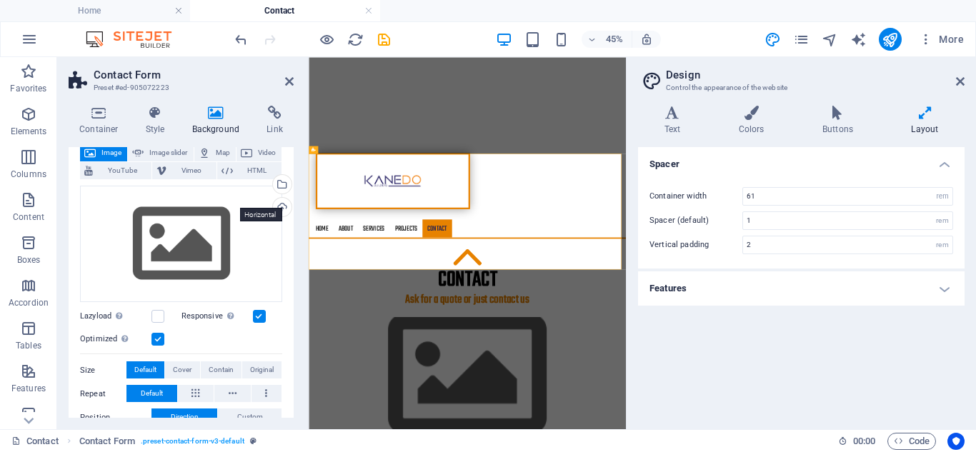
scroll to position [66, 0]
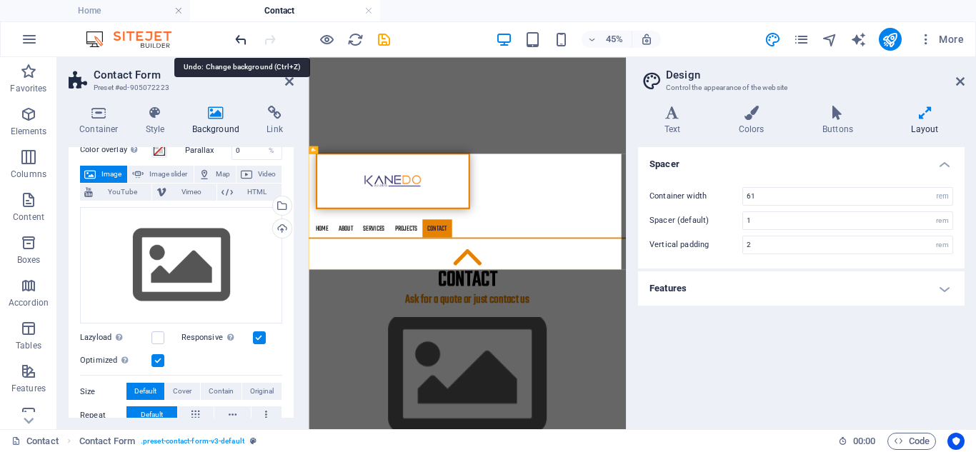
click at [238, 40] on icon "undo" at bounding box center [241, 39] width 16 height 16
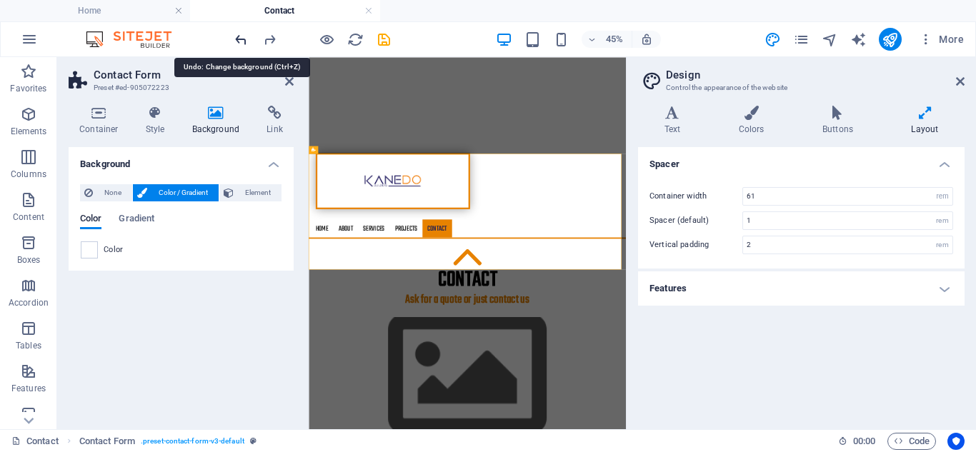
scroll to position [0, 0]
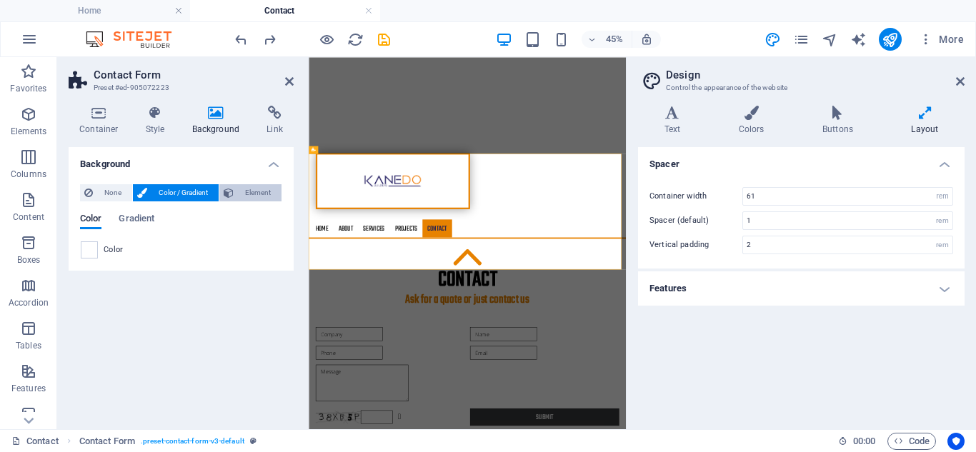
click at [252, 189] on span "Element" at bounding box center [257, 192] width 39 height 17
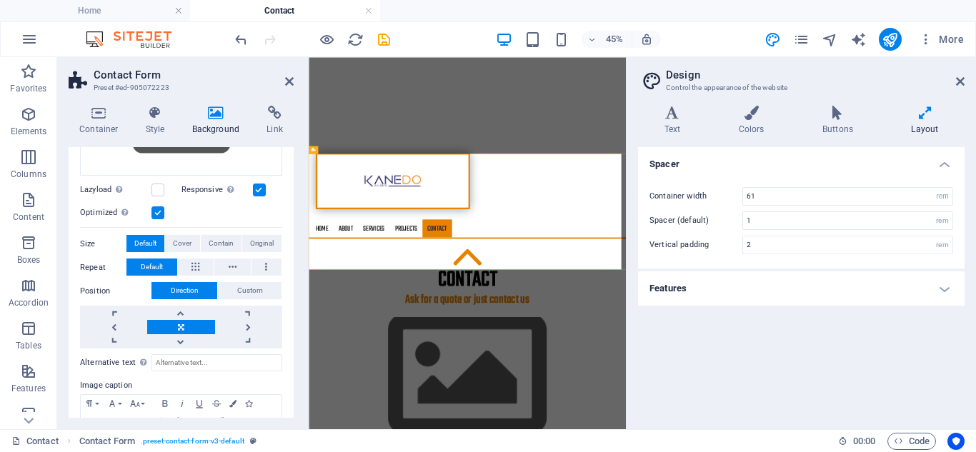
scroll to position [281, 0]
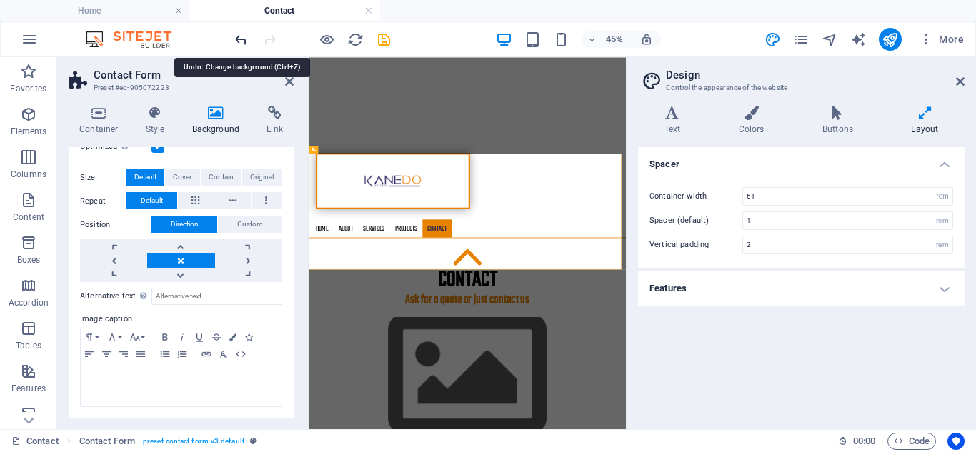
click at [237, 40] on icon "undo" at bounding box center [241, 39] width 16 height 16
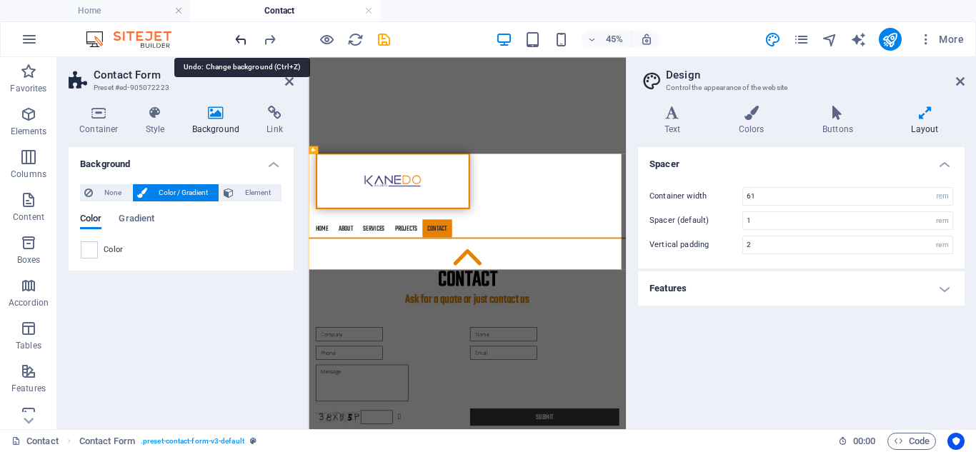
scroll to position [0, 0]
click at [265, 323] on div "Background None Color / Gradient Element Stretch background to full-width Color…" at bounding box center [181, 282] width 225 height 271
click at [288, 82] on icon at bounding box center [289, 81] width 9 height 11
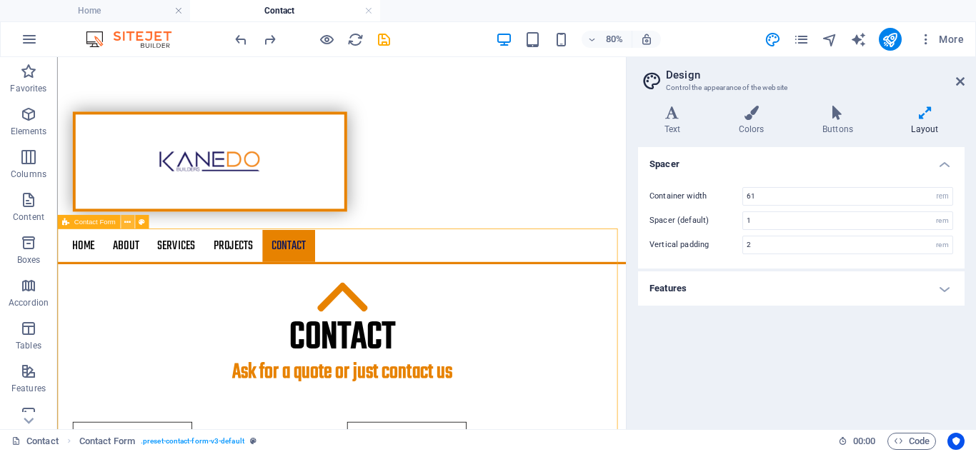
click at [128, 222] on icon at bounding box center [127, 222] width 6 height 12
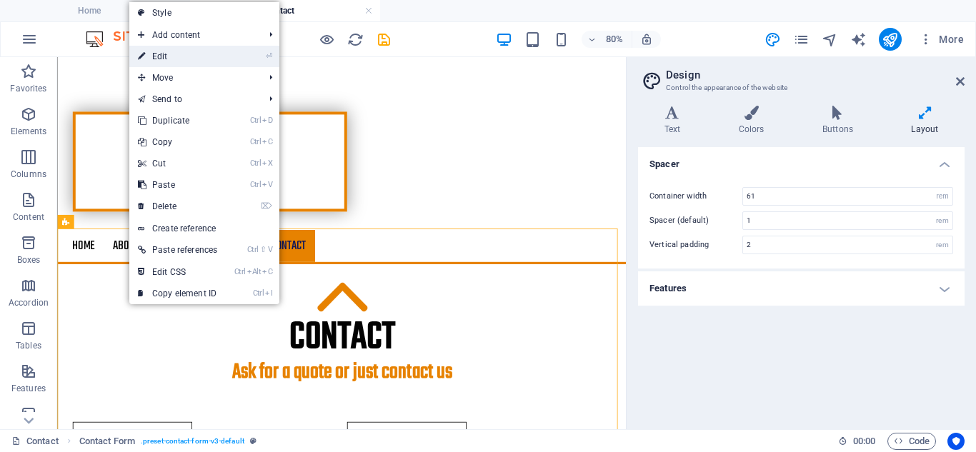
click at [176, 61] on link "⏎ Edit" at bounding box center [177, 56] width 96 height 21
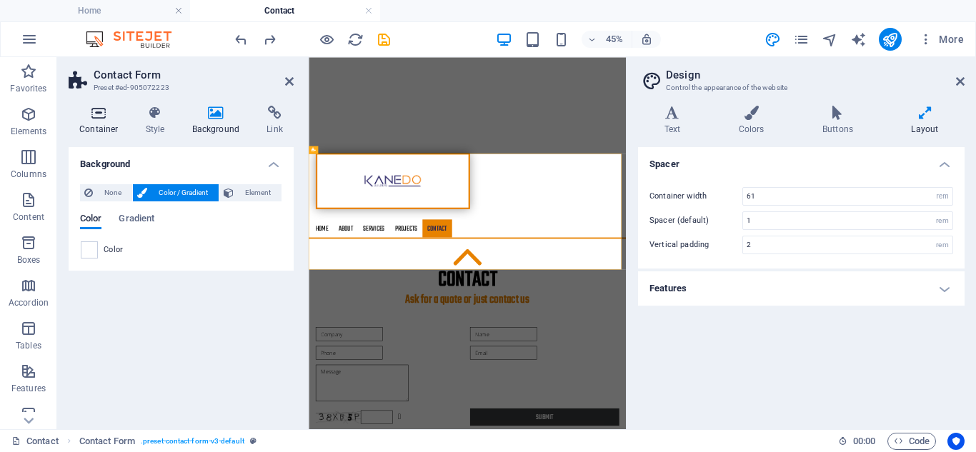
click at [99, 116] on icon at bounding box center [99, 113] width 61 height 14
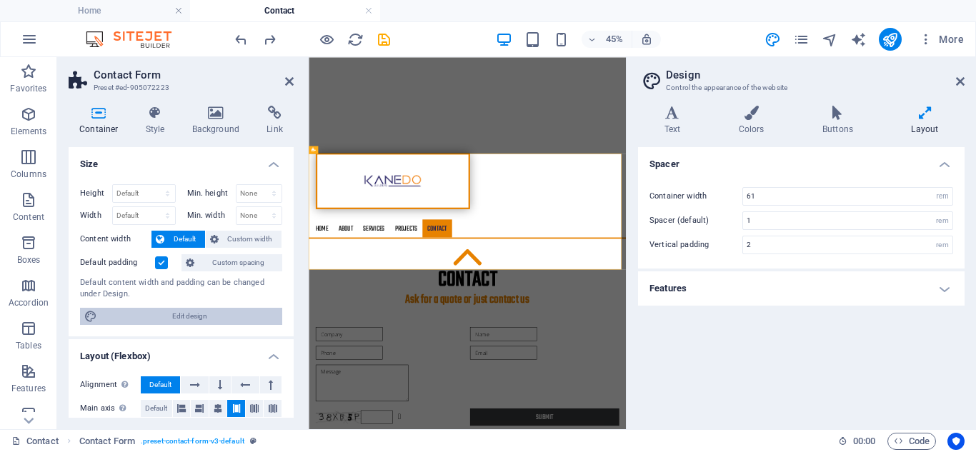
click at [188, 317] on span "Edit design" at bounding box center [189, 316] width 176 height 17
click at [189, 313] on span "Edit design" at bounding box center [189, 316] width 176 height 17
click at [101, 110] on icon at bounding box center [99, 113] width 61 height 14
click at [285, 85] on icon at bounding box center [289, 81] width 9 height 11
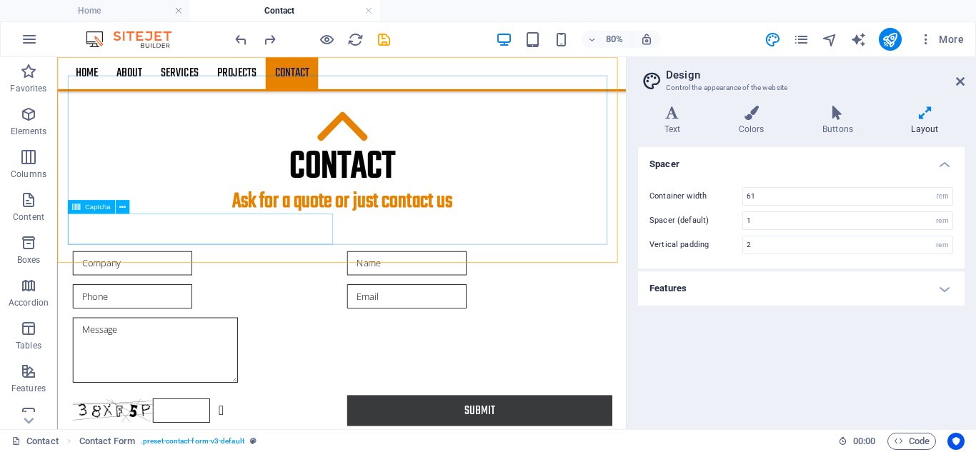
scroll to position [570, 0]
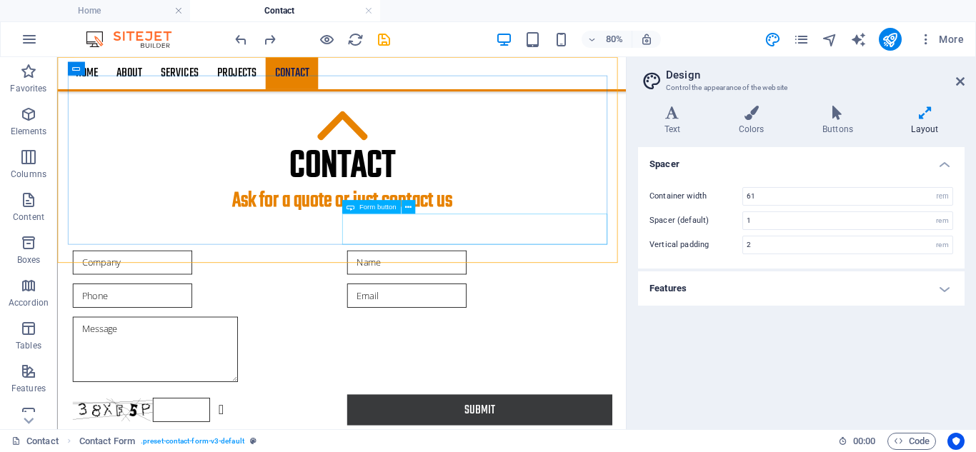
click at [379, 209] on span "Form button" at bounding box center [377, 207] width 37 height 7
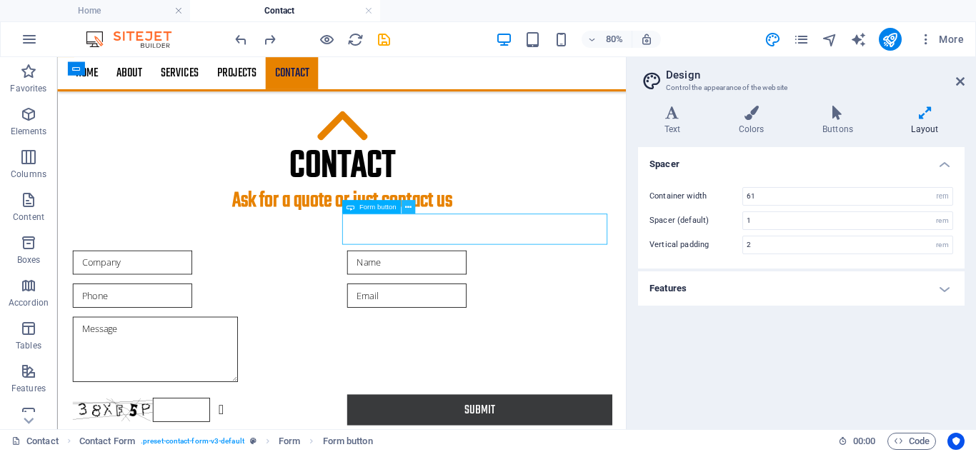
click at [407, 208] on icon at bounding box center [408, 207] width 6 height 12
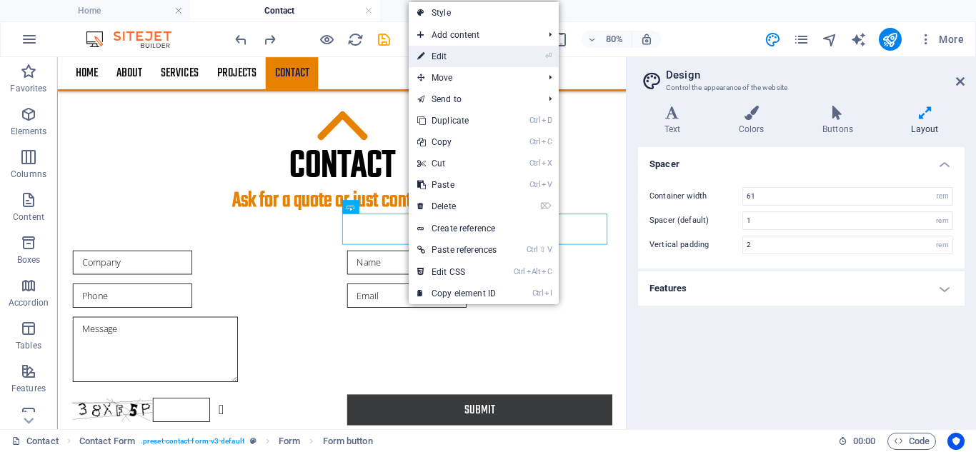
click at [452, 56] on link "⏎ Edit" at bounding box center [457, 56] width 96 height 21
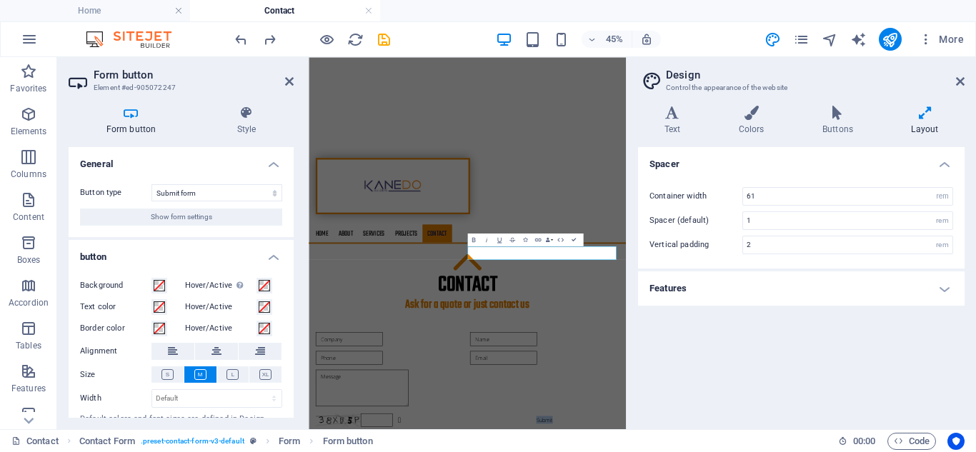
scroll to position [43, 0]
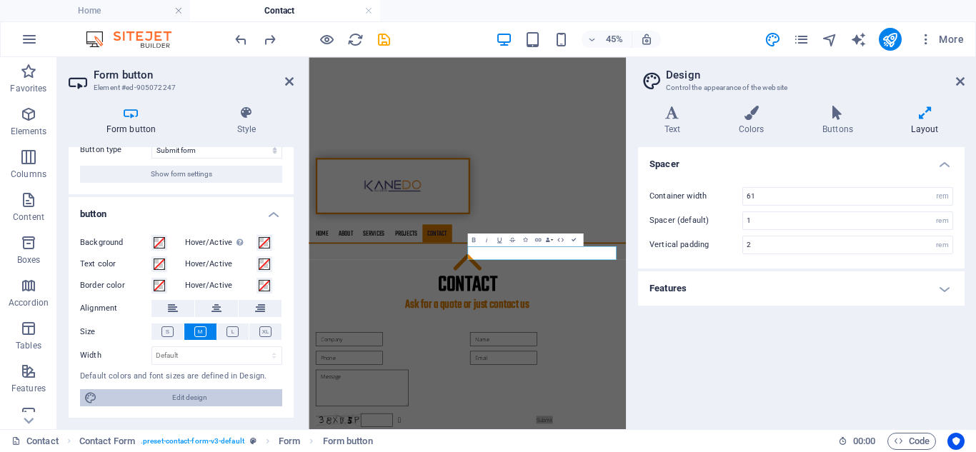
click at [191, 397] on span "Edit design" at bounding box center [189, 397] width 176 height 17
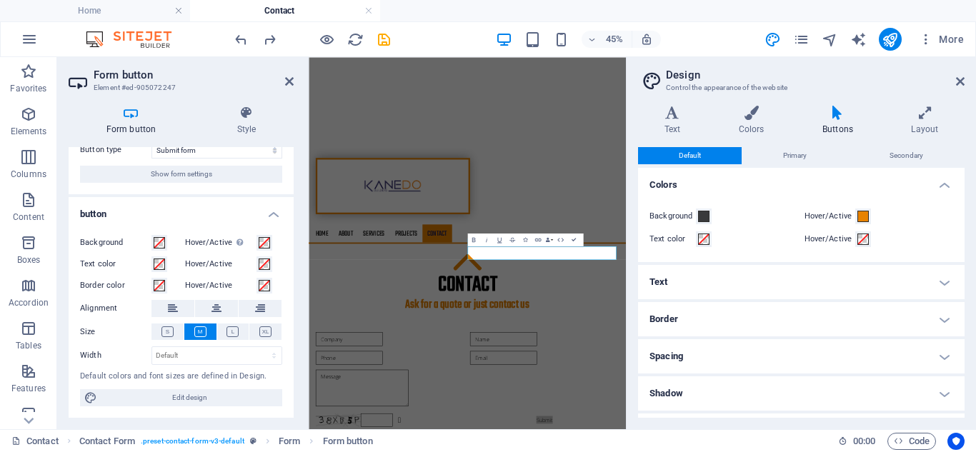
scroll to position [0, 0]
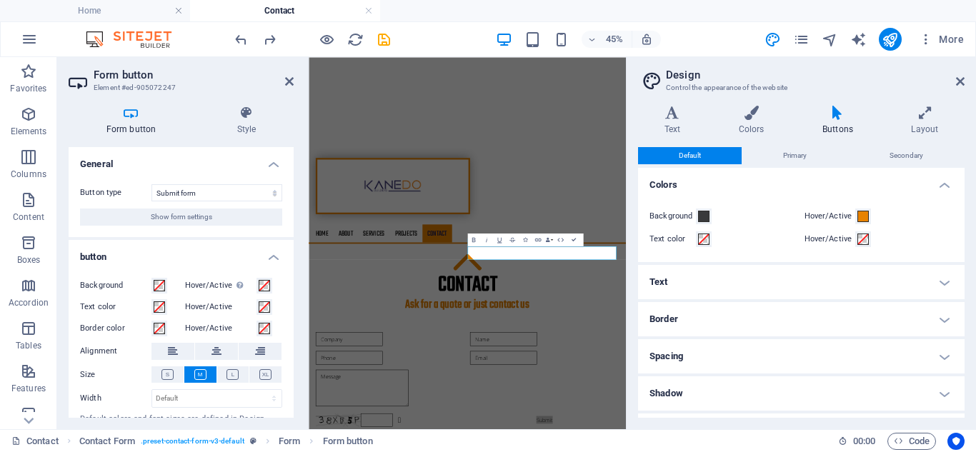
click at [290, 88] on header "Form button Element #ed-905072247" at bounding box center [181, 75] width 225 height 37
click at [290, 82] on icon at bounding box center [289, 81] width 9 height 11
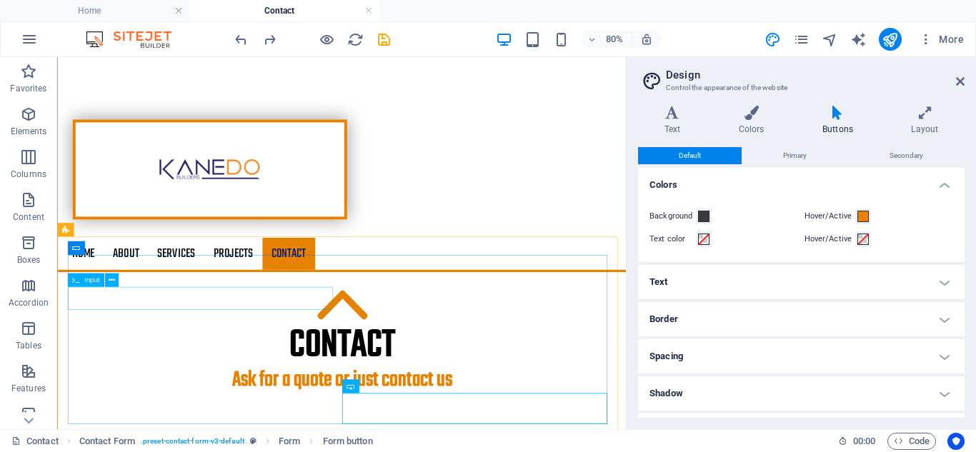
click at [89, 281] on span "Input" at bounding box center [91, 279] width 15 height 7
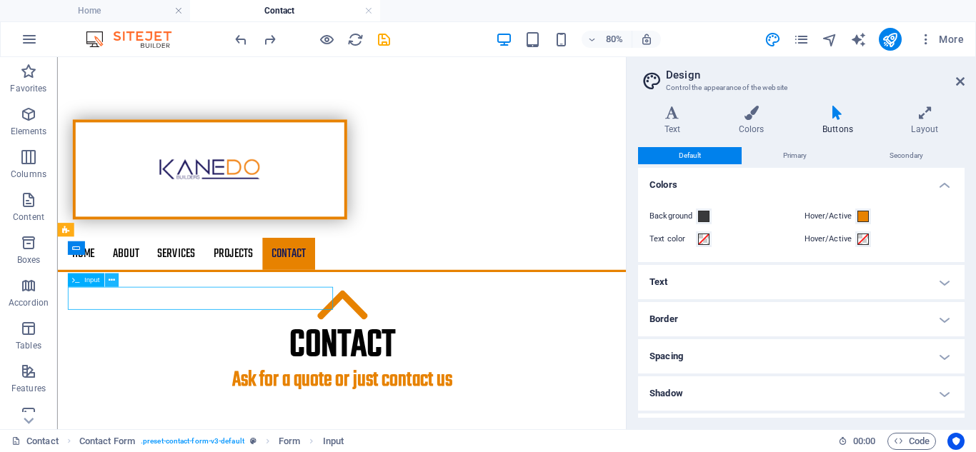
click at [108, 277] on icon at bounding box center [111, 280] width 6 height 12
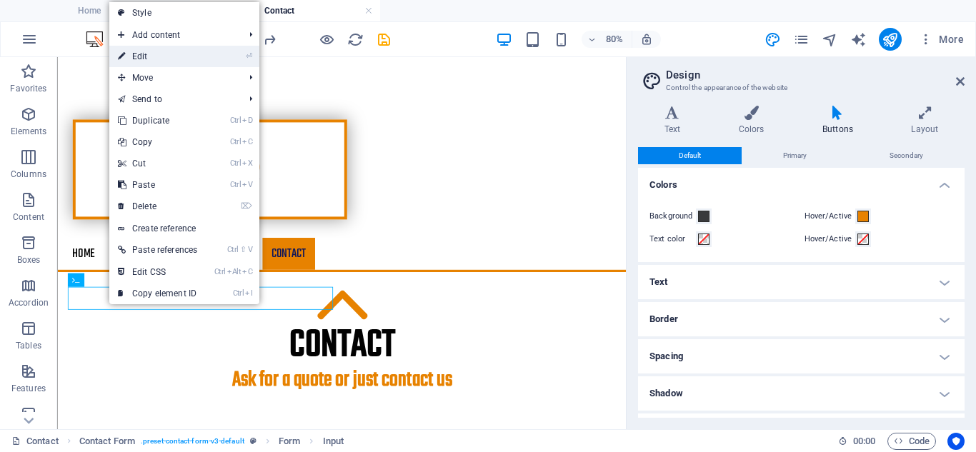
click at [156, 49] on link "⏎ Edit" at bounding box center [157, 56] width 96 height 21
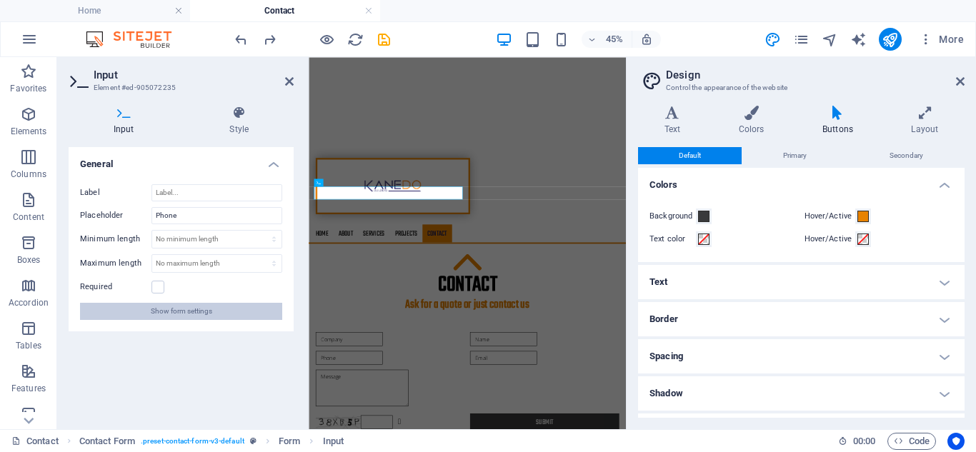
click at [201, 306] on span "Show form settings" at bounding box center [181, 311] width 61 height 17
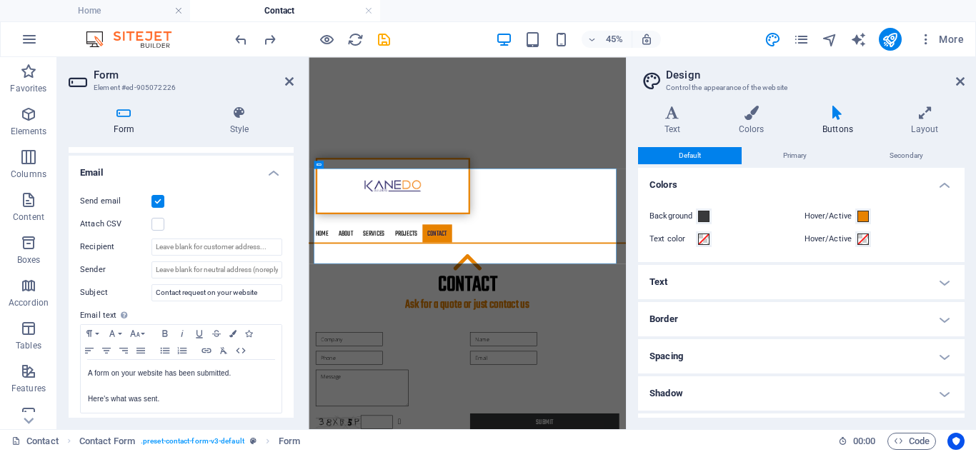
scroll to position [429, 0]
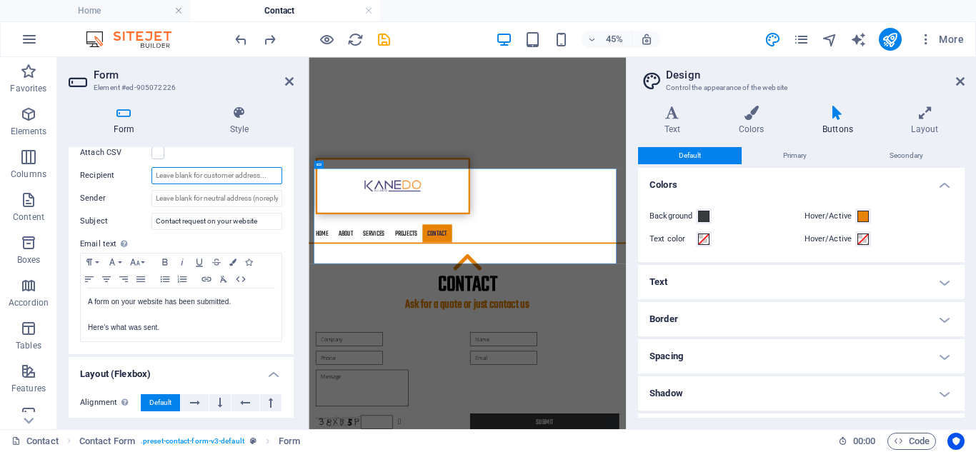
click at [246, 174] on input "Recipient" at bounding box center [216, 175] width 131 height 17
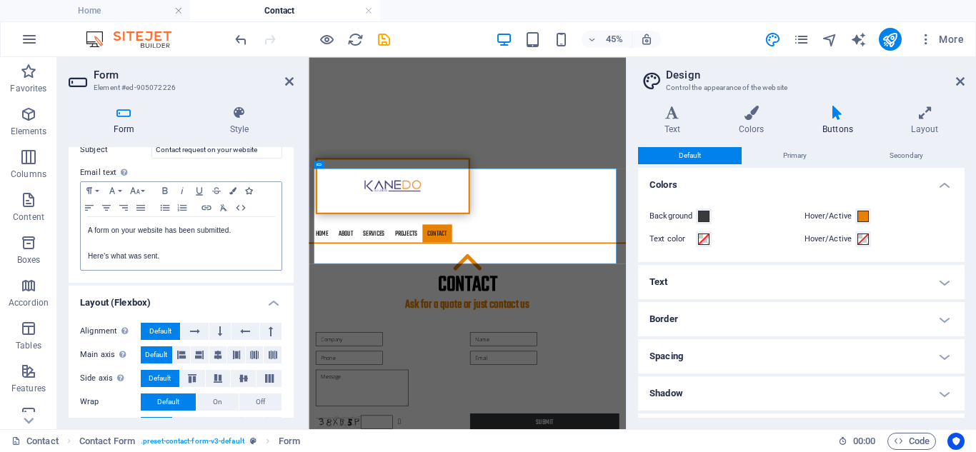
scroll to position [529, 0]
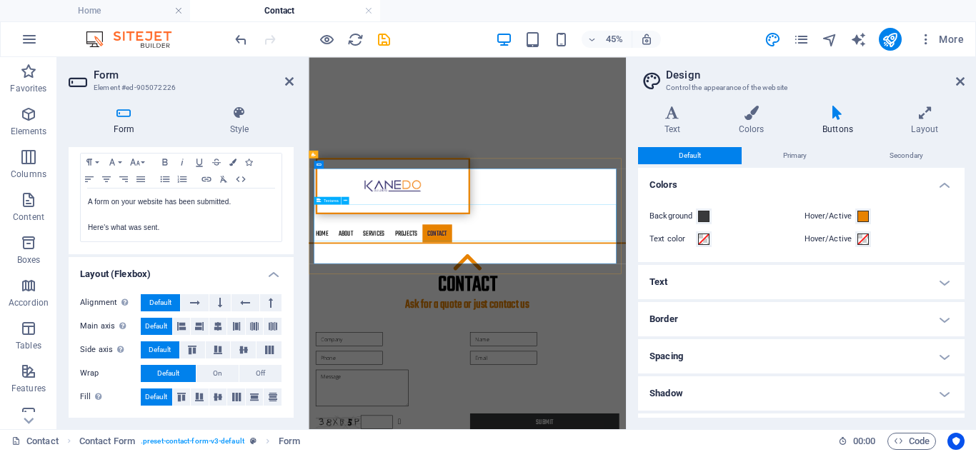
type input "[EMAIL_ADDRESS][PERSON_NAME][DOMAIN_NAME]"
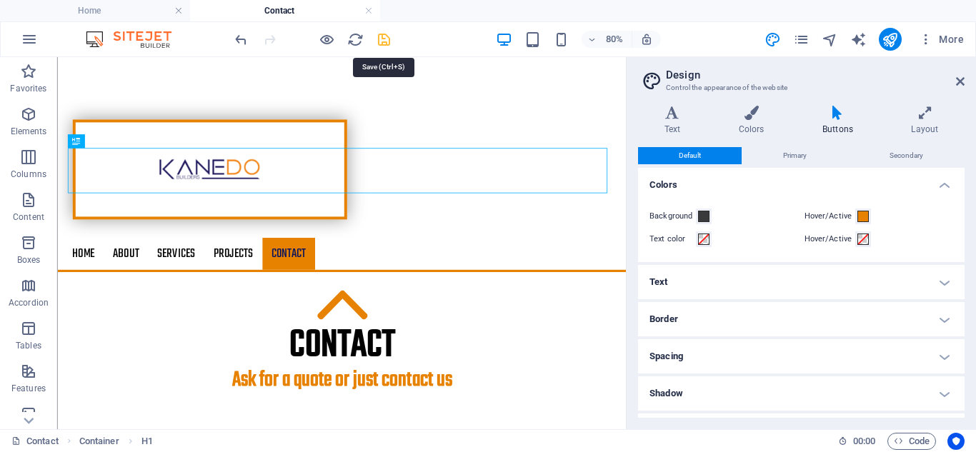
click at [384, 42] on icon "save" at bounding box center [384, 39] width 16 height 16
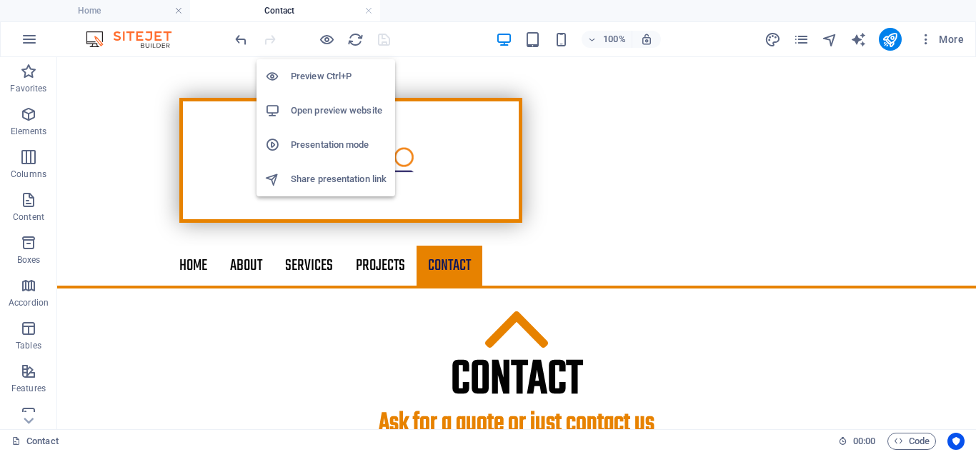
click at [324, 111] on h6 "Open preview website" at bounding box center [339, 110] width 96 height 17
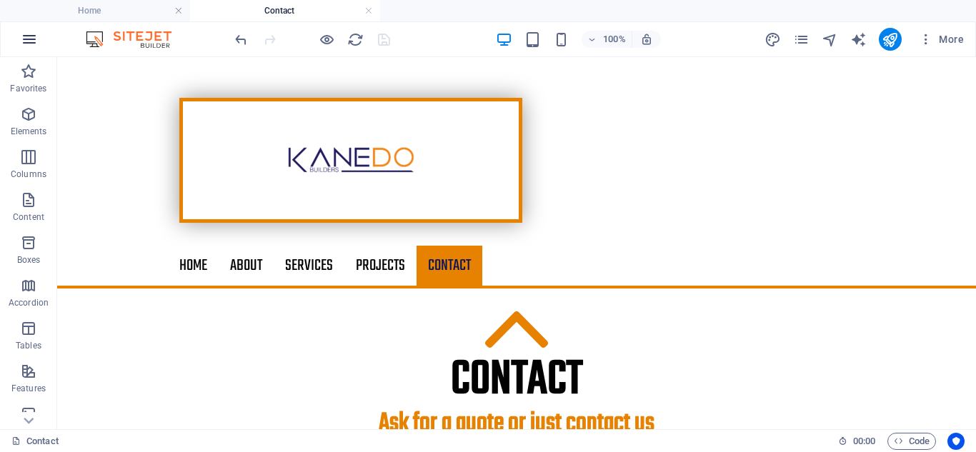
click at [28, 42] on icon "button" at bounding box center [29, 39] width 17 height 17
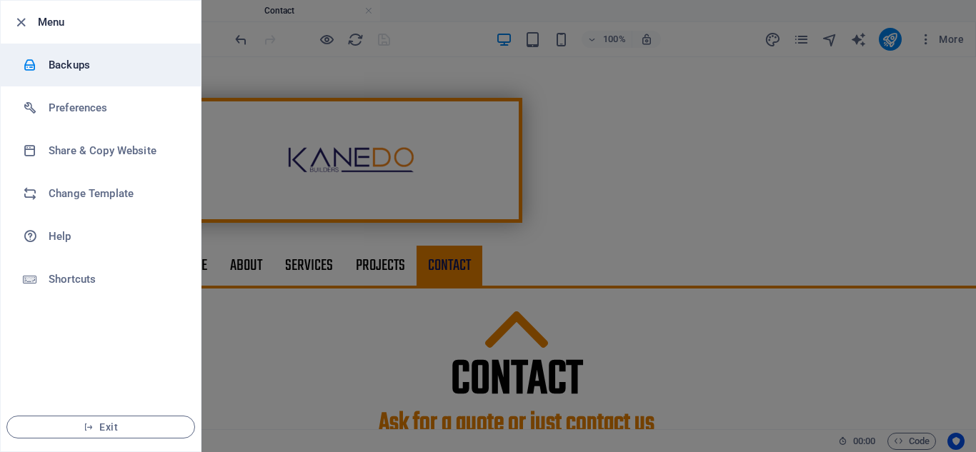
click at [49, 59] on h6 "Backups" at bounding box center [115, 64] width 132 height 17
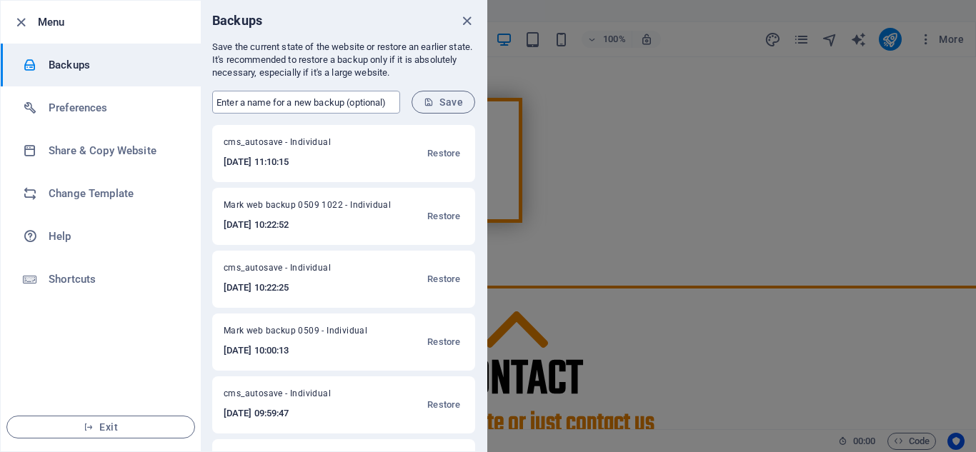
click at [294, 99] on input "text" at bounding box center [306, 102] width 188 height 23
click at [319, 106] on input "Mark web backup" at bounding box center [306, 102] width 188 height 23
type input "Mark web backup 0509 1112"
click at [439, 99] on span "Save" at bounding box center [443, 101] width 39 height 11
click at [465, 16] on icon "close" at bounding box center [467, 21] width 16 height 16
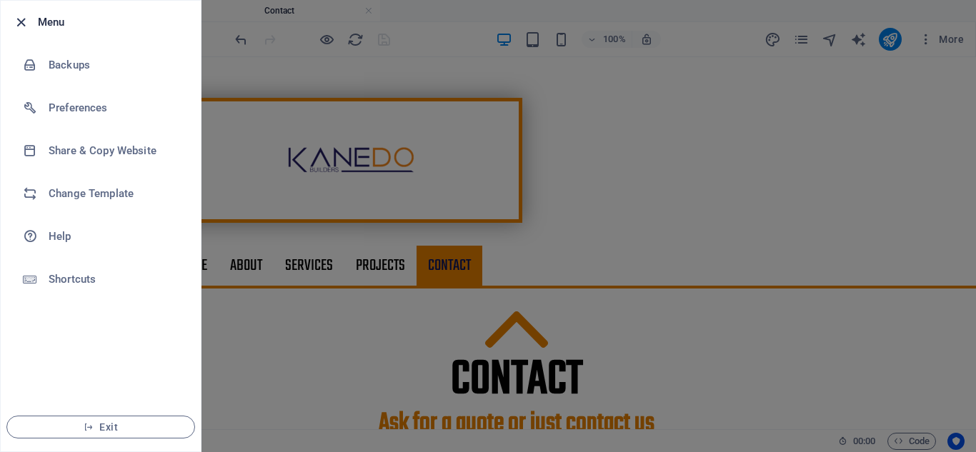
click at [19, 23] on icon "button" at bounding box center [21, 22] width 16 height 16
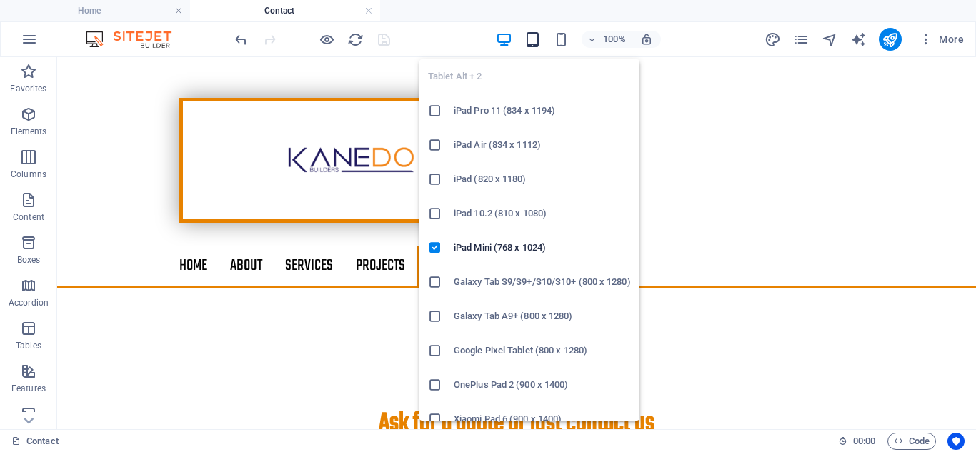
click at [530, 41] on icon "button" at bounding box center [532, 39] width 16 height 16
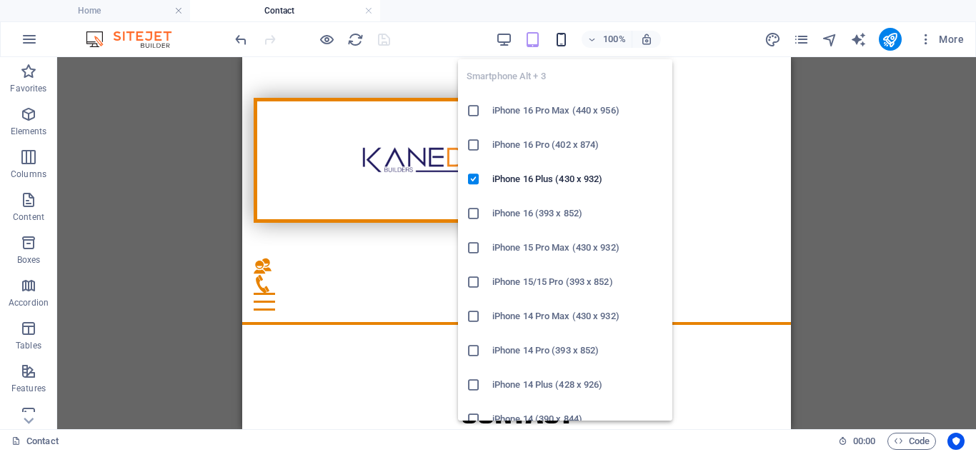
click at [562, 39] on icon "button" at bounding box center [561, 39] width 16 height 16
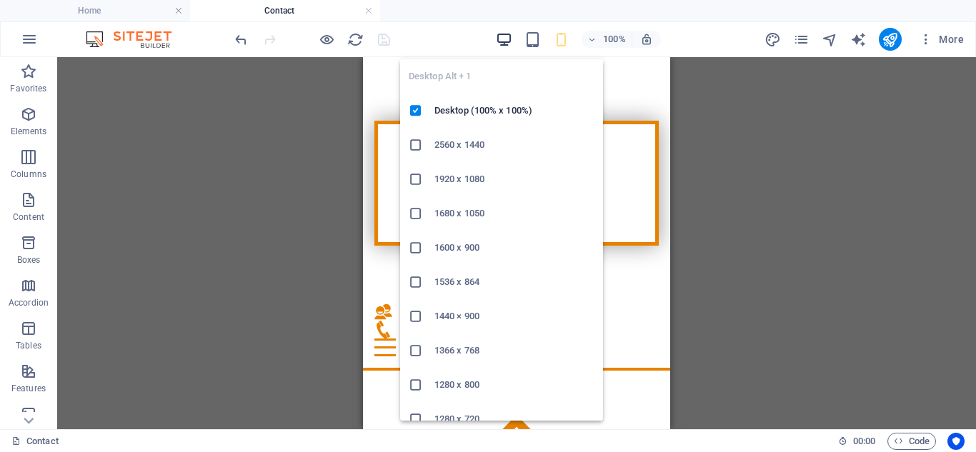
click at [511, 43] on icon "button" at bounding box center [504, 39] width 16 height 16
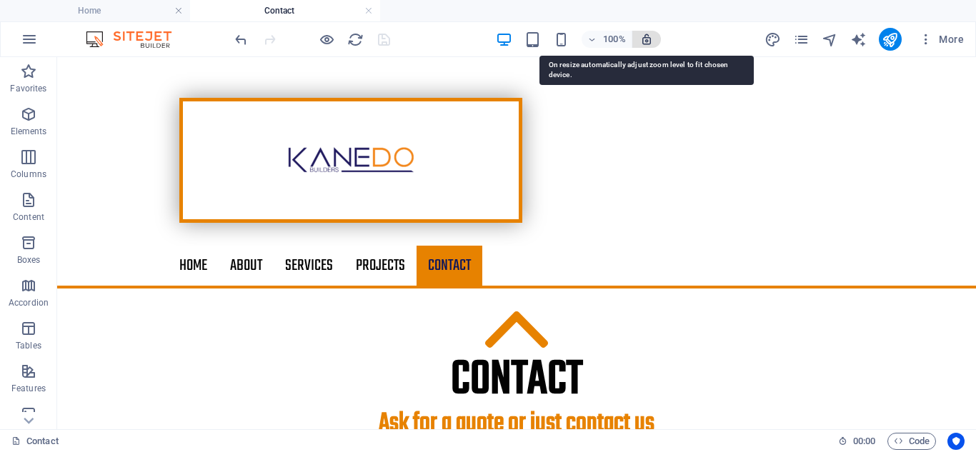
click at [647, 37] on icon "button" at bounding box center [646, 39] width 13 height 13
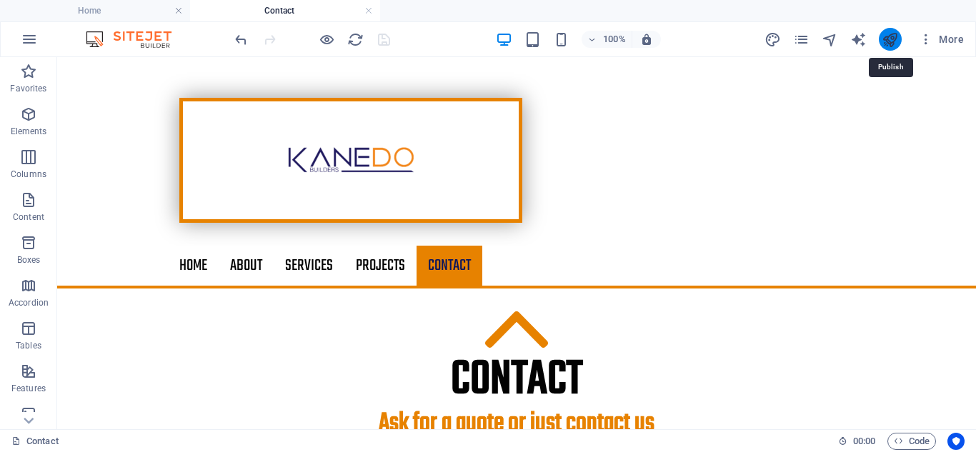
click at [889, 38] on icon "publish" at bounding box center [890, 39] width 16 height 16
